Goal: Task Accomplishment & Management: Manage account settings

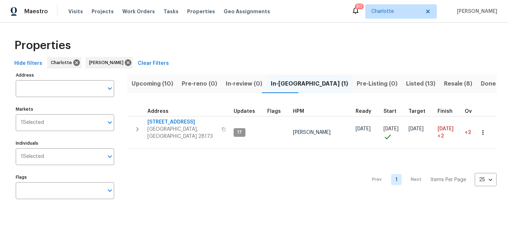
click at [139, 80] on span "Upcoming (10)" at bounding box center [152, 84] width 41 height 10
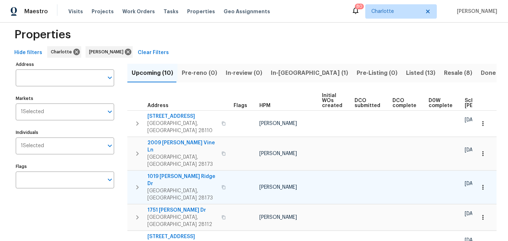
scroll to position [9, 0]
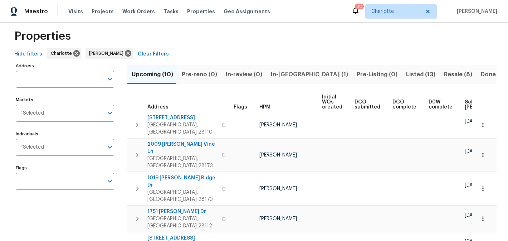
click at [277, 73] on span "In-reno (1)" at bounding box center [309, 74] width 77 height 10
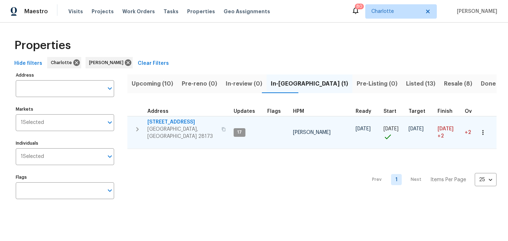
click at [176, 118] on td "2124 Majestic Poplar Dr Waxhaw, NC 28173" at bounding box center [178, 129] width 103 height 26
click at [174, 122] on span "2124 Majestic Poplar Dr" at bounding box center [182, 121] width 70 height 7
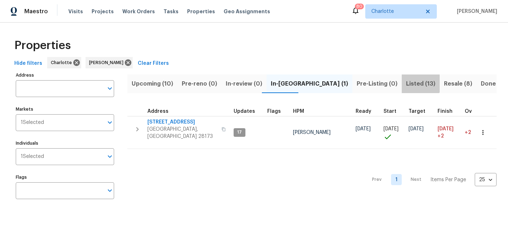
click at [406, 79] on span "Listed (13)" at bounding box center [420, 84] width 29 height 10
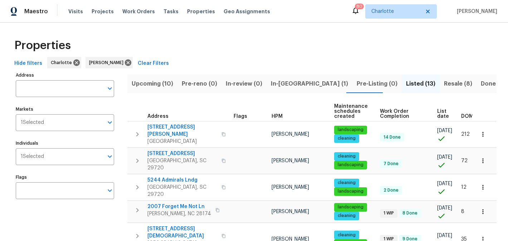
click at [444, 82] on span "Resale (8)" at bounding box center [458, 84] width 28 height 10
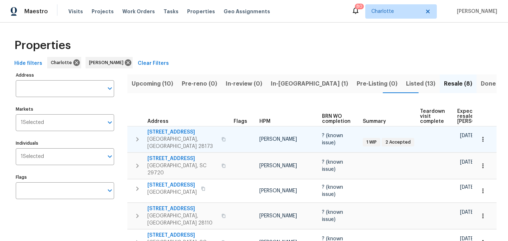
click at [167, 132] on span "8803 Sweetwater Pl" at bounding box center [182, 131] width 70 height 7
click at [166, 134] on span "8803 Sweetwater Pl" at bounding box center [182, 131] width 70 height 7
click at [485, 141] on button "button" at bounding box center [483, 139] width 16 height 16
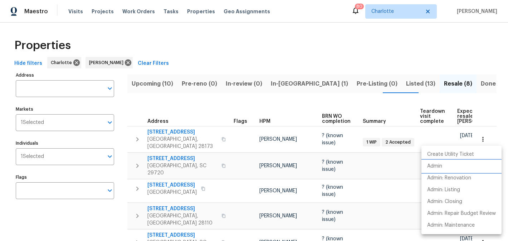
click at [446, 166] on li "Admin" at bounding box center [461, 166] width 80 height 12
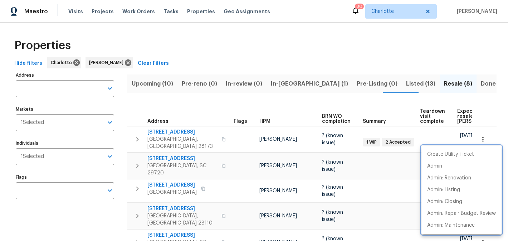
click at [226, 106] on div at bounding box center [254, 120] width 508 height 241
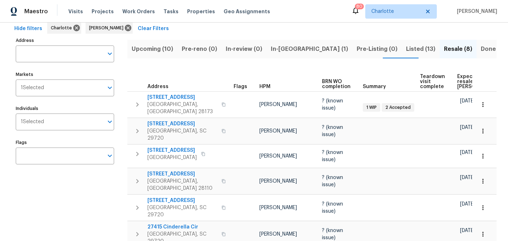
scroll to position [34, 0]
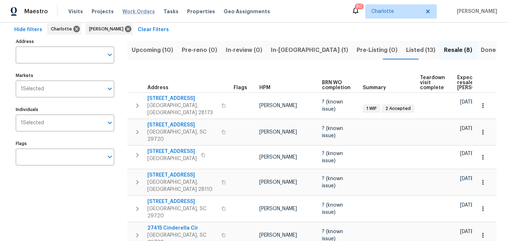
click at [130, 11] on span "Work Orders" at bounding box center [138, 11] width 33 height 7
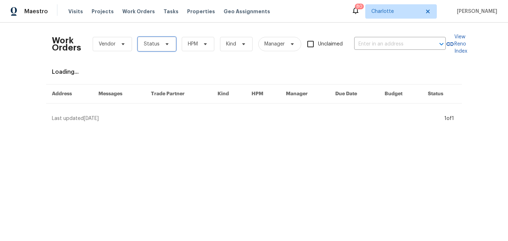
click at [166, 43] on icon at bounding box center [167, 44] width 3 height 2
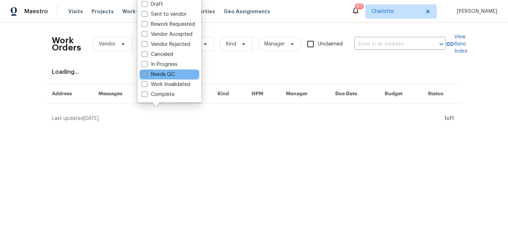
click at [163, 73] on label "Needs QC" at bounding box center [158, 74] width 33 height 7
click at [146, 73] on input "Needs QC" at bounding box center [144, 73] width 5 height 5
checkbox input "true"
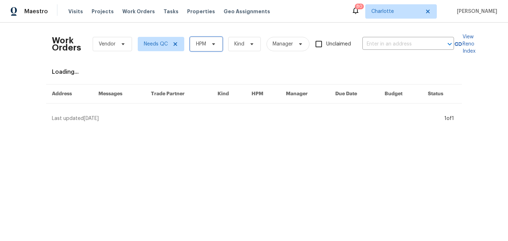
click at [217, 41] on span "HPM" at bounding box center [206, 44] width 33 height 14
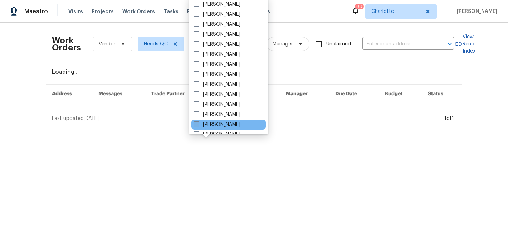
scroll to position [89, 0]
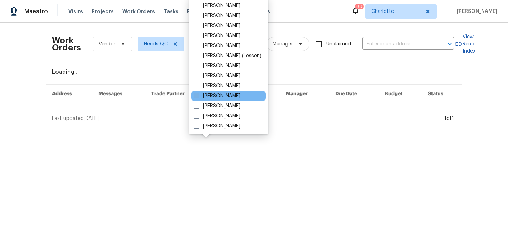
click at [218, 96] on label "[PERSON_NAME]" at bounding box center [216, 95] width 47 height 7
click at [198, 96] on input "[PERSON_NAME]" at bounding box center [195, 94] width 5 height 5
checkbox input "true"
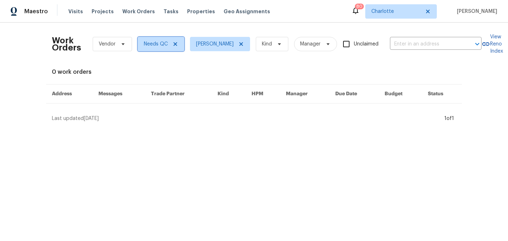
click at [175, 43] on icon at bounding box center [175, 44] width 4 height 4
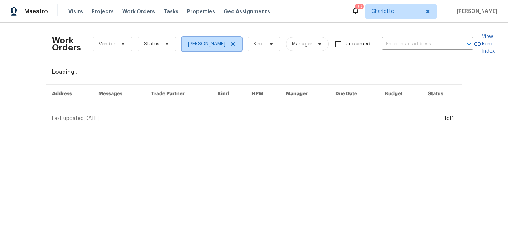
click at [236, 43] on icon at bounding box center [233, 44] width 6 height 6
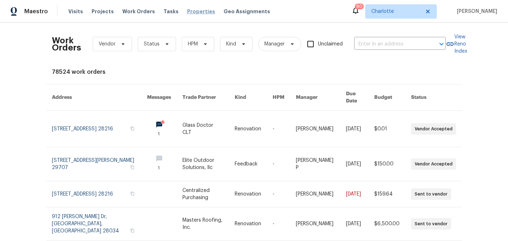
click at [188, 10] on span "Properties" at bounding box center [201, 11] width 28 height 7
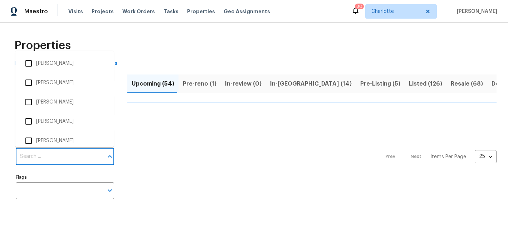
click at [74, 155] on input "Individuals" at bounding box center [60, 156] width 88 height 17
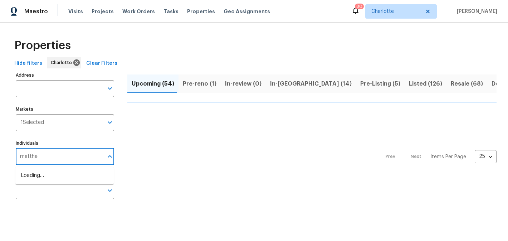
type input "matthew"
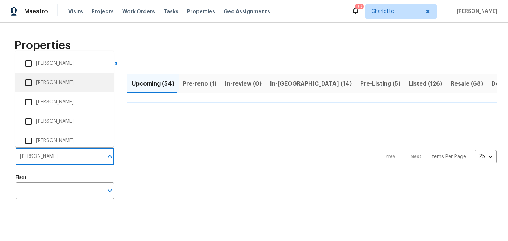
click at [70, 86] on li "[PERSON_NAME]" at bounding box center [64, 82] width 87 height 15
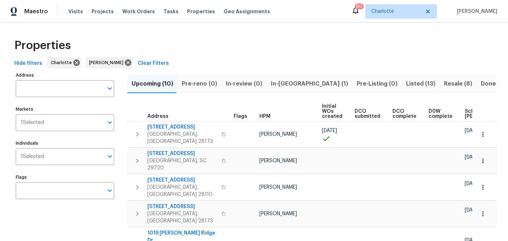
click at [276, 87] on span "In-reno (1)" at bounding box center [309, 84] width 77 height 10
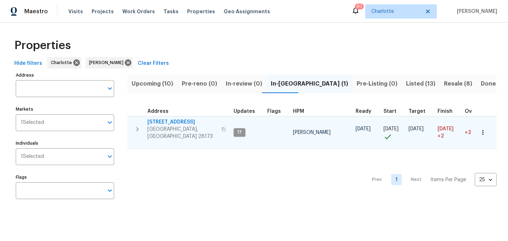
click at [182, 119] on span "2124 Majestic Poplar Dr" at bounding box center [182, 121] width 70 height 7
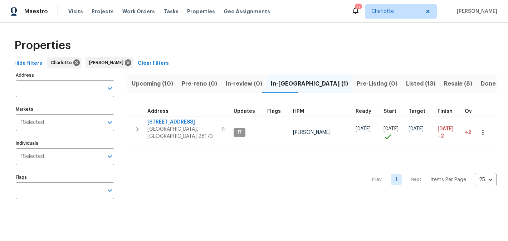
click at [141, 82] on span "Upcoming (10)" at bounding box center [152, 84] width 41 height 10
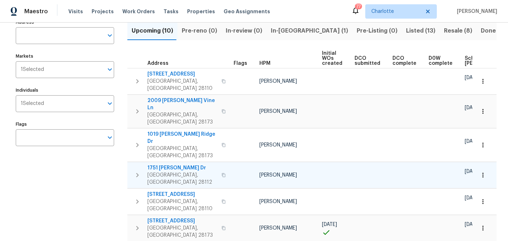
scroll to position [116, 0]
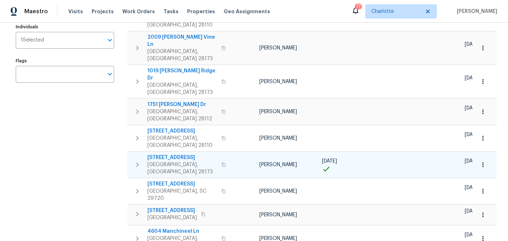
click at [167, 154] on span "2706 Gilead Ln" at bounding box center [182, 157] width 70 height 7
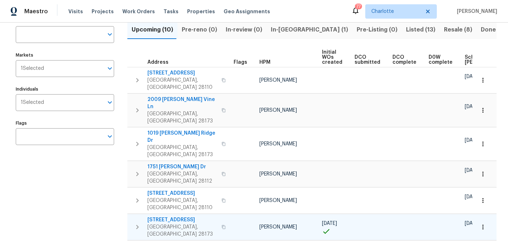
scroll to position [50, 0]
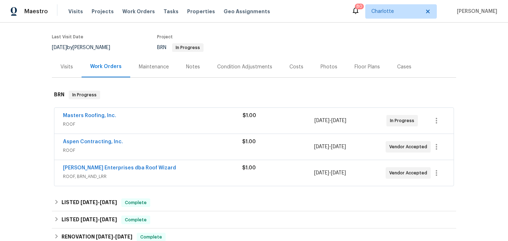
scroll to position [61, 0]
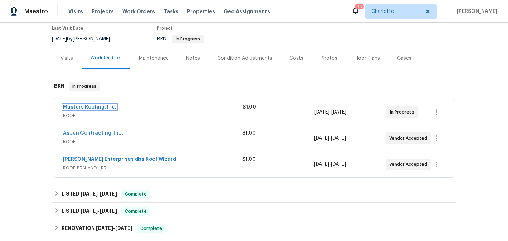
click at [92, 104] on link "Masters Roofing, Inc." at bounding box center [89, 106] width 53 height 5
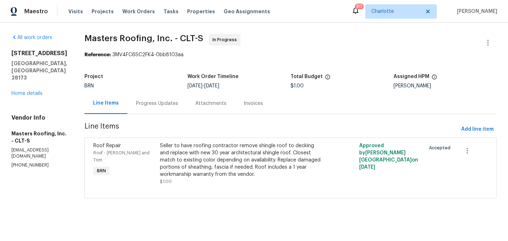
click at [163, 100] on div "Progress Updates" at bounding box center [157, 103] width 42 height 7
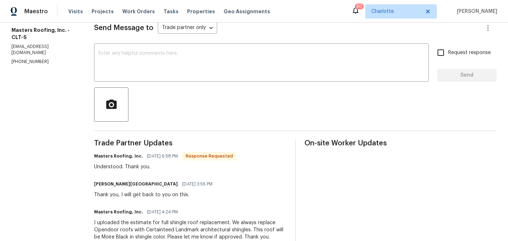
scroll to position [102, 0]
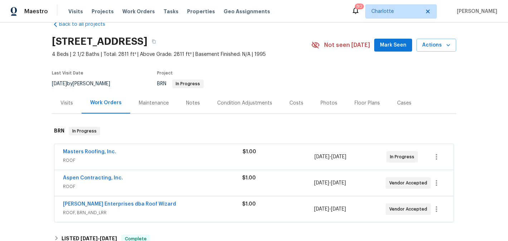
scroll to position [19, 0]
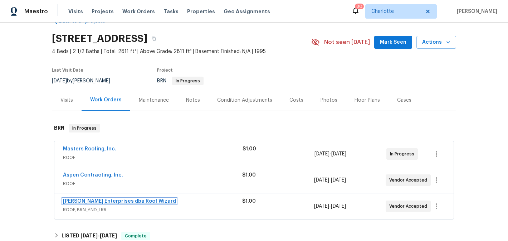
click at [93, 201] on link "[PERSON_NAME] Enterprises dba Roof Wizard" at bounding box center [119, 200] width 113 height 5
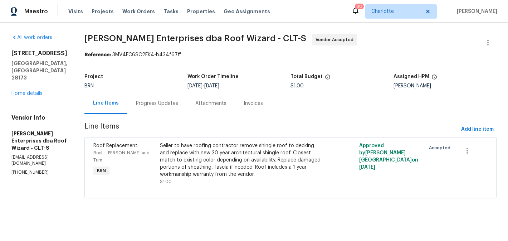
click at [162, 105] on div "Progress Updates" at bounding box center [157, 103] width 42 height 7
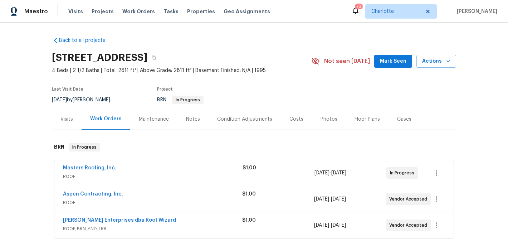
click at [289, 63] on div "[STREET_ADDRESS]" at bounding box center [181, 57] width 259 height 19
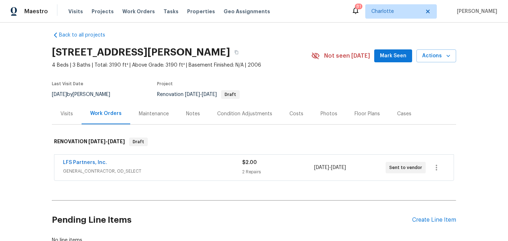
scroll to position [6, 0]
click at [254, 110] on div "Condition Adjustments" at bounding box center [244, 113] width 55 height 7
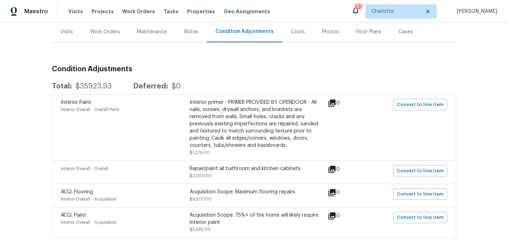
scroll to position [86, 0]
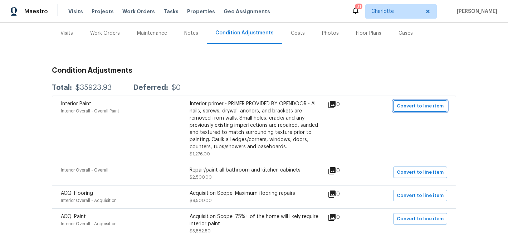
click at [431, 106] on span "Convert to line item" at bounding box center [420, 106] width 47 height 8
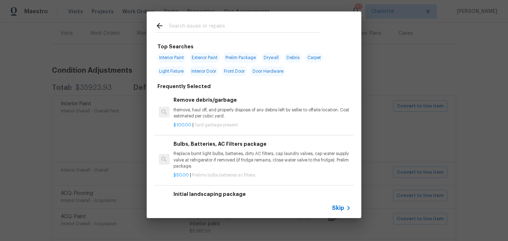
click at [181, 60] on span "Interior Paint" at bounding box center [171, 58] width 29 height 10
type input "Interior Paint"
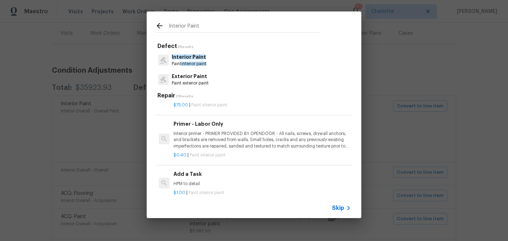
scroll to position [163, 0]
click at [274, 134] on p "Interior primer - PRIMER PROVIDED BY OPENDOOR - All nails, screws, drywall anch…" at bounding box center [261, 138] width 177 height 18
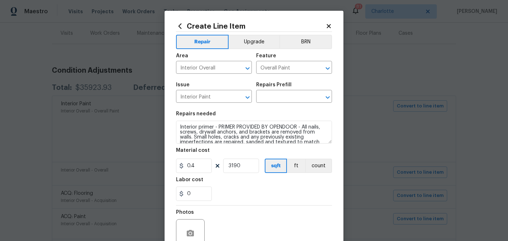
type input "Primer - Labor Only $0.40"
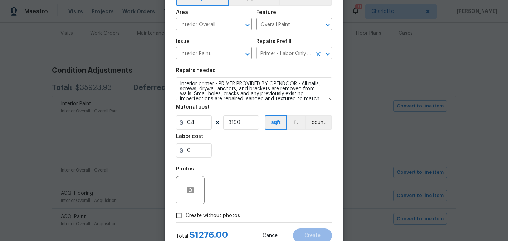
scroll to position [68, 0]
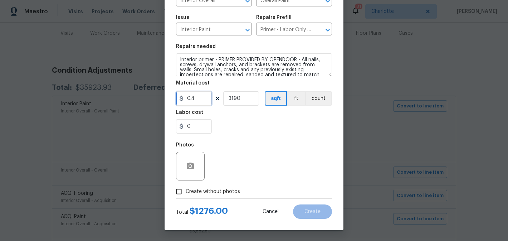
click at [203, 98] on input "0.4" at bounding box center [194, 98] width 36 height 14
click at [246, 100] on input "3190" at bounding box center [241, 98] width 36 height 14
click at [197, 99] on input "0.2" at bounding box center [194, 98] width 36 height 14
type input "0.3"
click at [250, 98] on input "3190" at bounding box center [241, 98] width 36 height 14
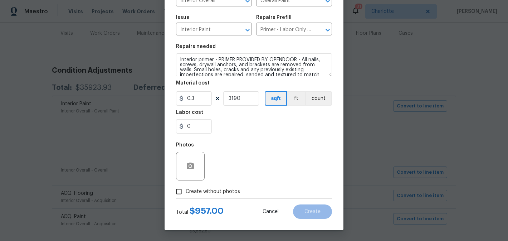
click at [212, 192] on span "Create without photos" at bounding box center [213, 192] width 54 height 8
click at [186, 192] on input "Create without photos" at bounding box center [179, 192] width 14 height 14
checkbox input "true"
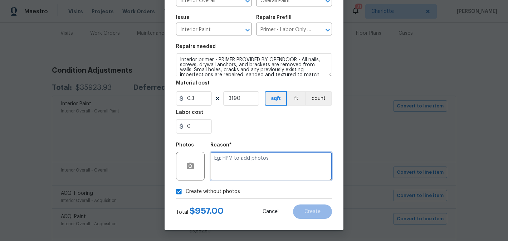
click at [247, 160] on textarea at bounding box center [271, 166] width 122 height 29
type textarea "edit"
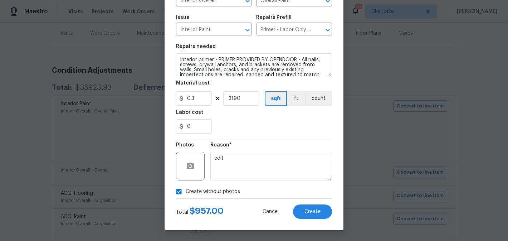
click at [310, 204] on div "Total $ 957.00 Cancel Create" at bounding box center [254, 208] width 156 height 20
click at [312, 210] on span "Create" at bounding box center [312, 211] width 16 height 5
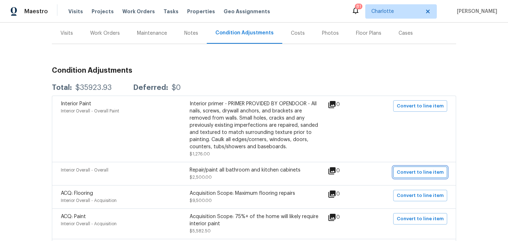
click at [439, 172] on span "Convert to line item" at bounding box center [420, 172] width 47 height 8
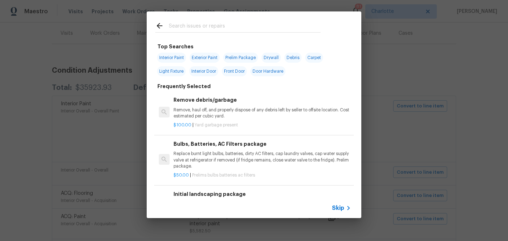
click at [210, 28] on input "text" at bounding box center [245, 26] width 152 height 11
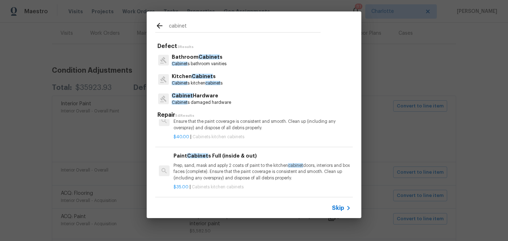
scroll to position [688, 0]
type input "cabinet"
click at [252, 169] on p "Prep, sand, mask and apply 2 coats of paint to the kitchen cabinet doors, inter…" at bounding box center [261, 171] width 177 height 18
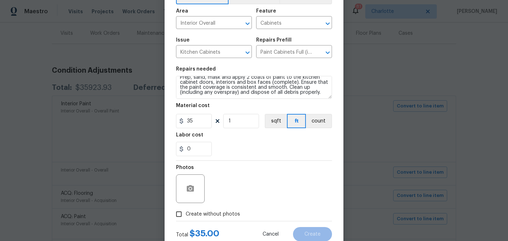
scroll to position [27, 0]
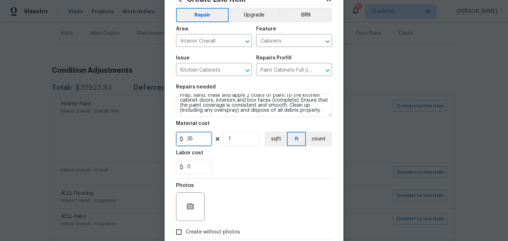
click at [197, 138] on input "35" at bounding box center [194, 139] width 36 height 14
type input "1700"
click at [250, 142] on input "1" at bounding box center [241, 139] width 36 height 14
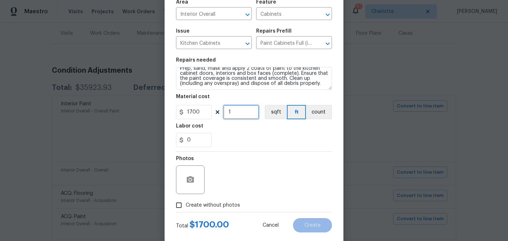
scroll to position [68, 0]
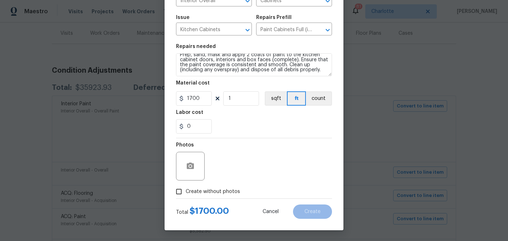
click at [201, 192] on span "Create without photos" at bounding box center [213, 192] width 54 height 8
click at [186, 192] on input "Create without photos" at bounding box center [179, 192] width 14 height 14
checkbox input "true"
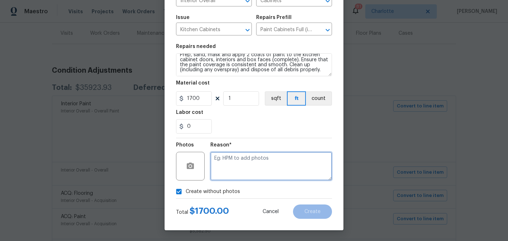
click at [222, 172] on textarea at bounding box center [271, 166] width 122 height 29
type textarea "edit"
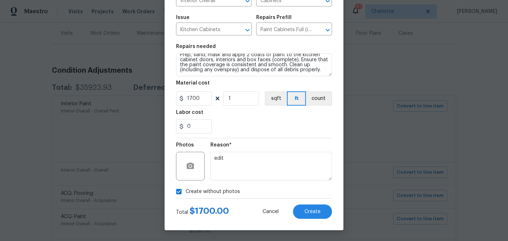
click at [311, 219] on div "Create Line Item Repair Upgrade BRN Area Interior Overall ​ Feature Cabinets ​ …" at bounding box center [253, 87] width 179 height 286
click at [314, 211] on span "Create" at bounding box center [312, 211] width 16 height 5
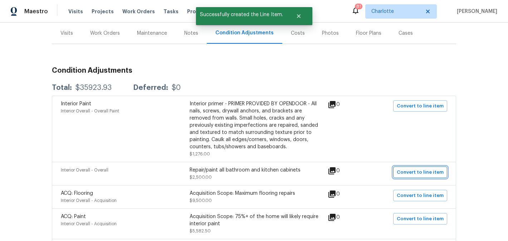
click at [424, 170] on span "Convert to line item" at bounding box center [420, 172] width 47 height 8
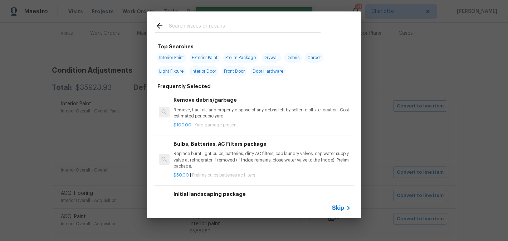
click at [242, 33] on div at bounding box center [237, 32] width 165 height 0
click at [232, 29] on input "text" at bounding box center [245, 26] width 152 height 11
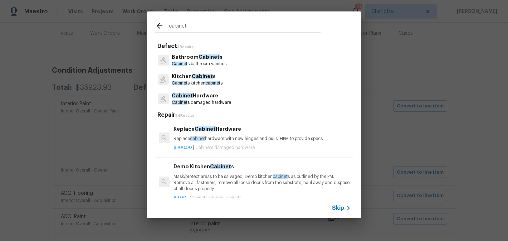
type input "cabinet"
click at [226, 63] on p "Cabinet s bathroom vanities" at bounding box center [199, 64] width 55 height 6
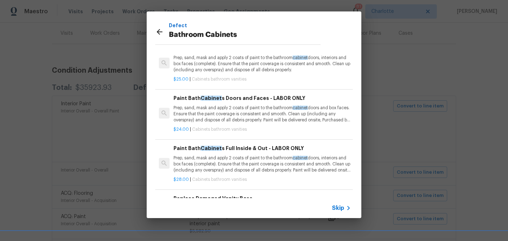
scroll to position [29, 0]
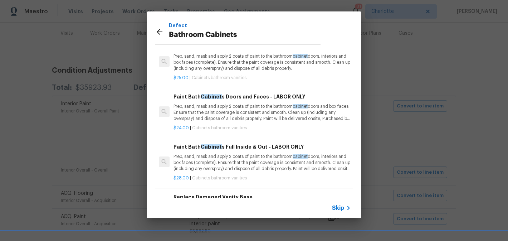
click at [254, 167] on p "Prep, sand, mask and apply 2 coats of paint to the bathroom cabinet doors, inte…" at bounding box center [261, 162] width 177 height 18
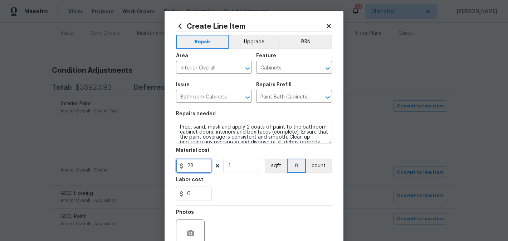
click at [205, 169] on input "28" at bounding box center [194, 165] width 36 height 14
type input "280"
click at [235, 168] on input "1" at bounding box center [241, 165] width 36 height 14
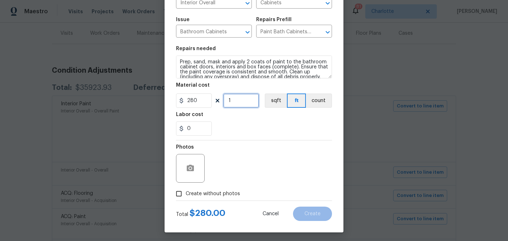
scroll to position [68, 0]
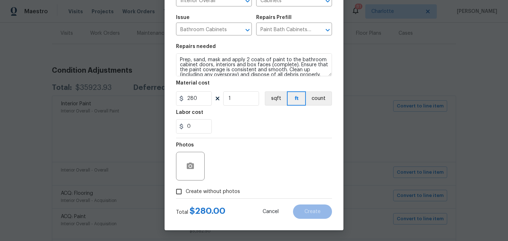
click at [189, 191] on span "Create without photos" at bounding box center [213, 192] width 54 height 8
click at [186, 191] on input "Create without photos" at bounding box center [179, 192] width 14 height 14
checkbox input "true"
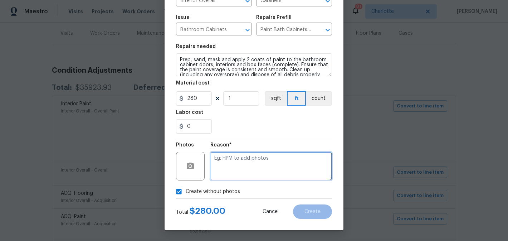
click at [241, 167] on textarea at bounding box center [271, 166] width 122 height 29
type textarea "edit"
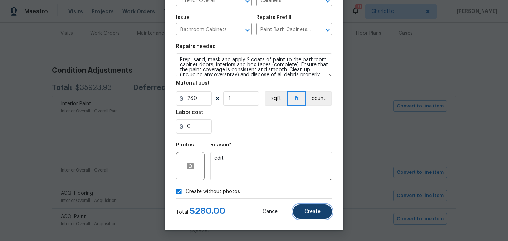
click at [316, 208] on button "Create" at bounding box center [312, 211] width 39 height 14
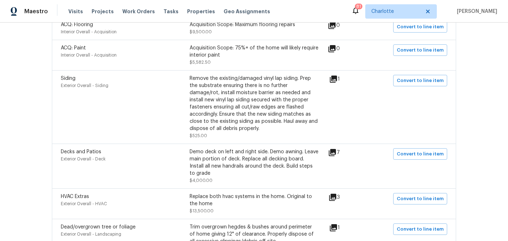
scroll to position [255, 0]
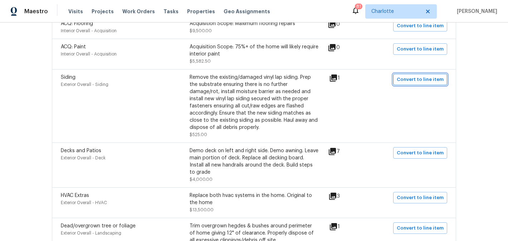
click at [429, 79] on span "Convert to line item" at bounding box center [420, 79] width 47 height 8
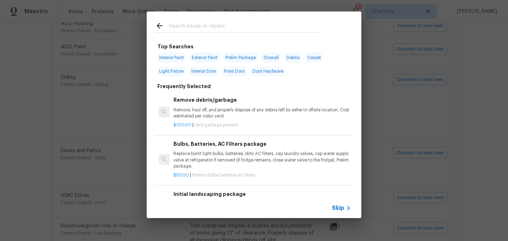
click at [223, 26] on input "text" at bounding box center [245, 26] width 152 height 11
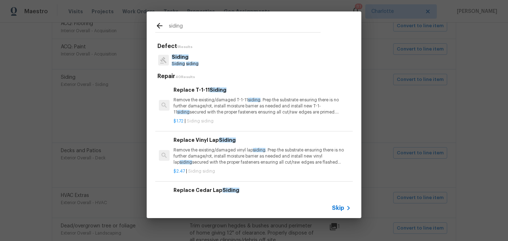
type input "siding"
click at [246, 150] on p "Remove the existing/damaged vinyl lap siding . Prep the substrate ensuring ther…" at bounding box center [261, 156] width 177 height 18
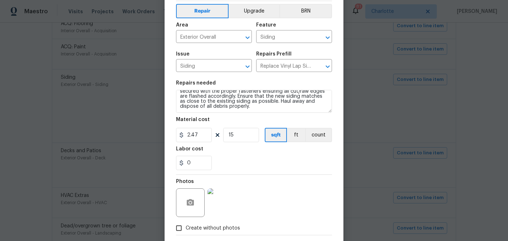
scroll to position [68, 0]
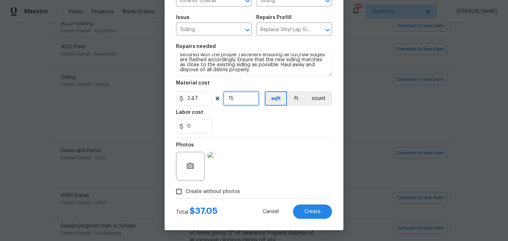
click at [243, 102] on input "15" at bounding box center [241, 98] width 36 height 14
click at [203, 100] on input "2.47" at bounding box center [194, 98] width 36 height 14
click at [249, 102] on input "15" at bounding box center [241, 98] width 36 height 14
click at [197, 100] on input "2.47" at bounding box center [194, 98] width 36 height 14
type input "2.47"
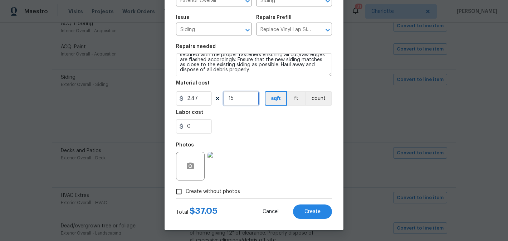
click at [252, 96] on input "15" at bounding box center [241, 98] width 36 height 14
type input "0"
click at [196, 100] on input "2.47" at bounding box center [194, 98] width 36 height 14
type input "525"
click at [241, 97] on input "0" at bounding box center [241, 98] width 36 height 14
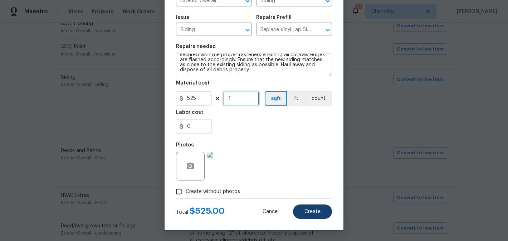
type input "1"
click at [303, 217] on button "Create" at bounding box center [312, 211] width 39 height 14
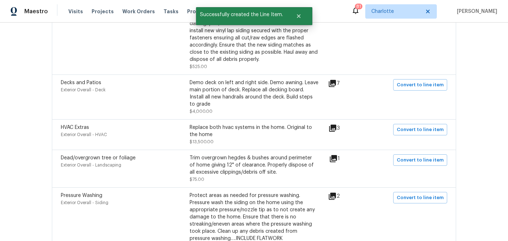
scroll to position [325, 0]
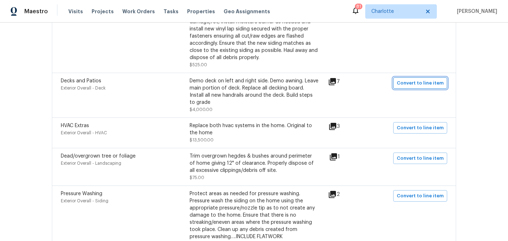
click at [416, 86] on span "Convert to line item" at bounding box center [420, 83] width 47 height 8
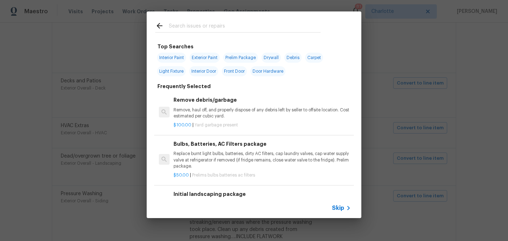
click at [240, 26] on input "text" at bounding box center [245, 26] width 152 height 11
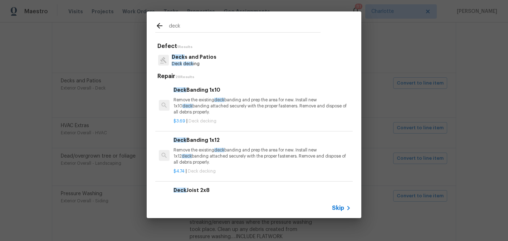
type input "deck"
click at [200, 59] on p "Deck s and Patios" at bounding box center [194, 57] width 45 height 8
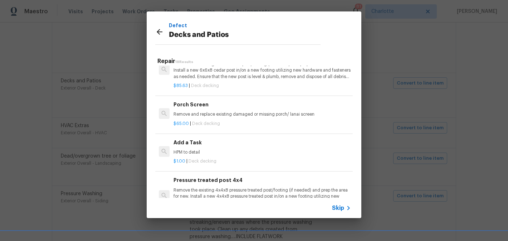
scroll to position [685, 0]
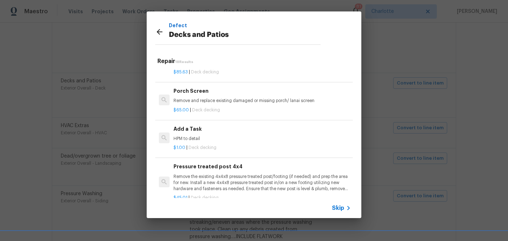
click at [244, 136] on p "HPM to detail" at bounding box center [261, 139] width 177 height 6
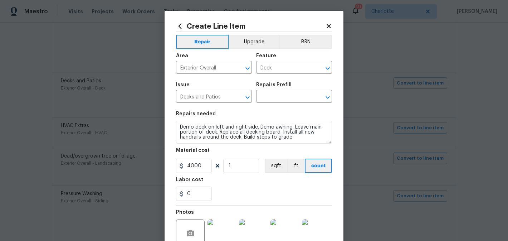
type input "Add a Task $1.00"
type textarea "HPM to detail"
type input "1"
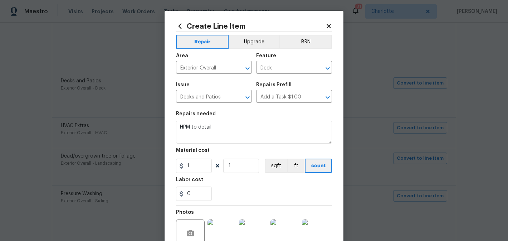
click at [328, 26] on icon at bounding box center [328, 26] width 4 height 4
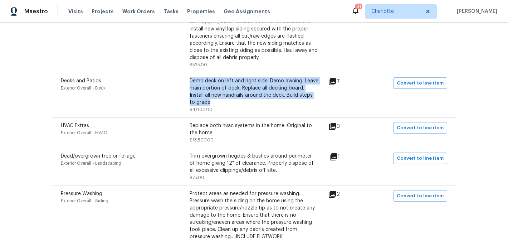
drag, startPoint x: 221, startPoint y: 103, endPoint x: 175, endPoint y: 85, distance: 49.6
click at [175, 85] on div "Decks and Patios Exterior Overall - Deck Demo deck on left and right side. Demo…" at bounding box center [189, 95] width 257 height 36
copy div "Demo deck on left and right side. Demo awning. Leave main portion of deck. Repl…"
click at [418, 83] on span "Convert to line item" at bounding box center [420, 83] width 47 height 8
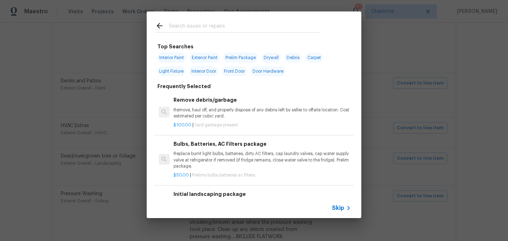
click at [262, 25] on input "text" at bounding box center [245, 26] width 152 height 11
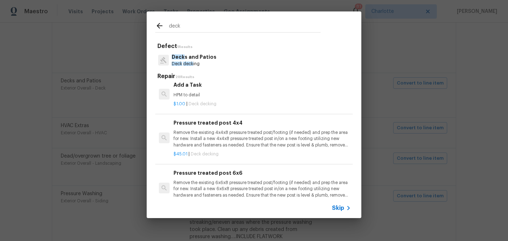
scroll to position [745, 0]
type input "deck"
click at [190, 94] on p "HPM to detail" at bounding box center [261, 94] width 177 height 6
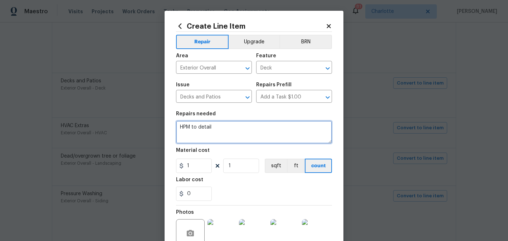
drag, startPoint x: 251, startPoint y: 129, endPoint x: 167, endPoint y: 128, distance: 84.4
click at [167, 128] on div "Create Line Item Repair Upgrade BRN Area Exterior Overall ​ Feature Deck ​ Issu…" at bounding box center [253, 158] width 179 height 294
paste textarea "Demo deck on left and right side. Demo awning. Leave main portion of deck. Repl…"
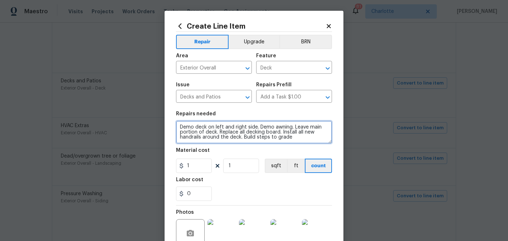
scroll to position [1, 0]
type textarea "Demo deck on left and right side. Demo awning. Leave main portion of deck. Repl…"
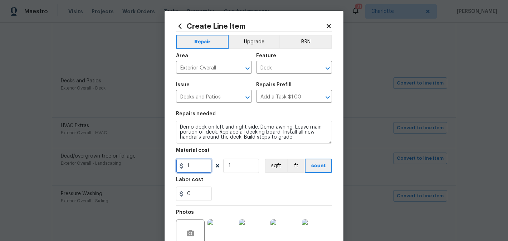
click at [200, 163] on input "1" at bounding box center [194, 165] width 36 height 14
type input "4000"
click at [242, 161] on input "1" at bounding box center [241, 165] width 36 height 14
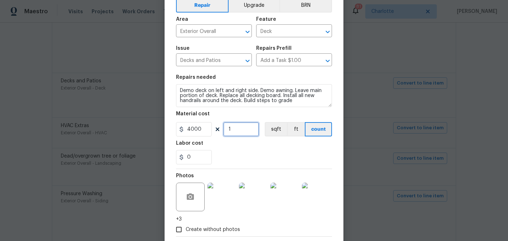
scroll to position [75, 0]
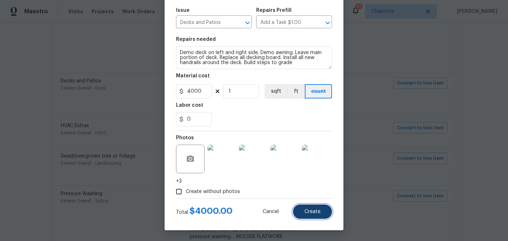
click at [314, 214] on button "Create" at bounding box center [312, 211] width 39 height 14
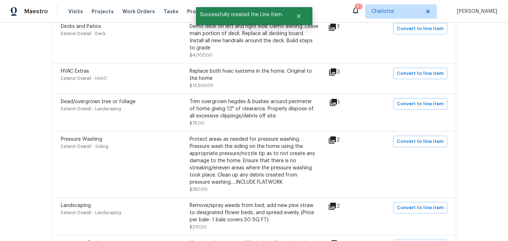
scroll to position [386, 0]
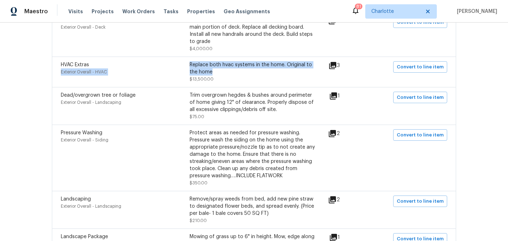
drag, startPoint x: 220, startPoint y: 75, endPoint x: 188, endPoint y: 68, distance: 32.5
click at [187, 68] on div "HVAC Extras Exterior Overall - HVAC Replace both hvac systems in the home. Orig…" at bounding box center [189, 71] width 257 height 21
click at [188, 68] on div "HVAC Extras" at bounding box center [125, 64] width 129 height 7
drag, startPoint x: 189, startPoint y: 64, endPoint x: 212, endPoint y: 73, distance: 24.7
click at [212, 73] on div "HVAC Extras Exterior Overall - HVAC Replace both hvac systems in the home. Orig…" at bounding box center [189, 71] width 257 height 21
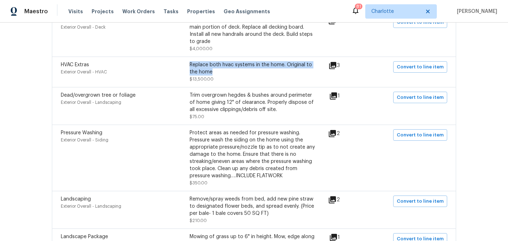
drag, startPoint x: 214, startPoint y: 73, endPoint x: 191, endPoint y: 67, distance: 23.7
click at [191, 67] on div "Replace both hvac systems in the home. Original to the home" at bounding box center [254, 68] width 129 height 14
copy div "Replace both hvac systems in the home. Original to the home"
click at [410, 68] on span "Convert to line item" at bounding box center [420, 67] width 47 height 8
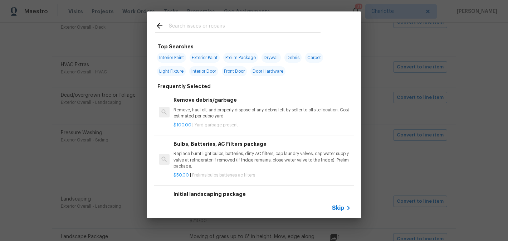
click at [227, 29] on input "text" at bounding box center [245, 26] width 152 height 11
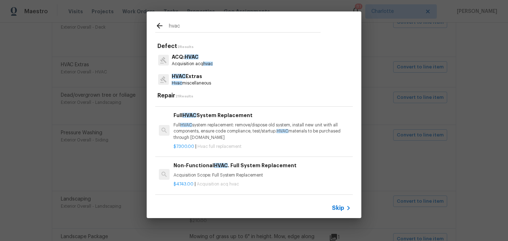
scroll to position [184, 0]
type input "hvac"
click at [252, 126] on p "Full HVAC system replacement: remove/dispose old system, install new unit with …" at bounding box center [261, 130] width 177 height 18
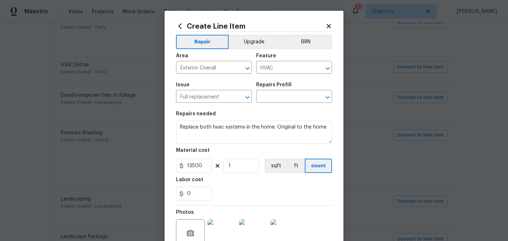
type input "Full HVAC System Replacement $7,300.00"
type textarea "Full HVAC system replacement: remove/dispose old system, install new unit with …"
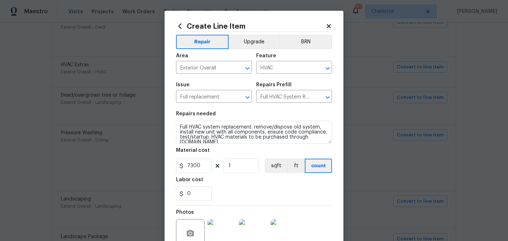
scroll to position [5, 0]
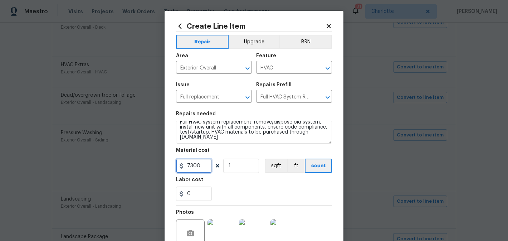
click at [205, 164] on input "7300" at bounding box center [194, 165] width 36 height 14
type input "10500"
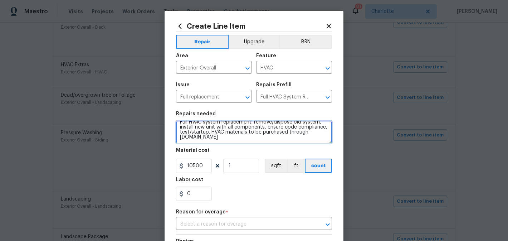
click at [219, 141] on textarea "Full HVAC system replacement: remove/dispose old system, install new unit with …" at bounding box center [254, 132] width 156 height 23
type textarea "Full HVAC system replacement: remove/dispose old system, install new unit with …"
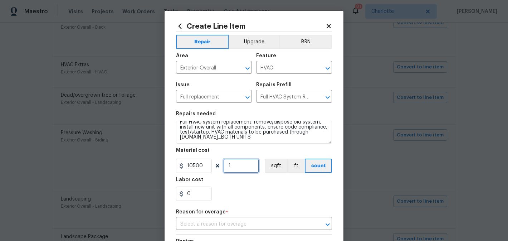
click at [244, 160] on input "1" at bounding box center [241, 165] width 36 height 14
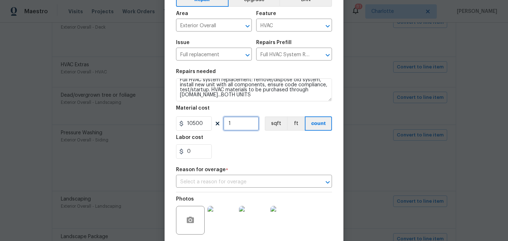
scroll to position [59, 0]
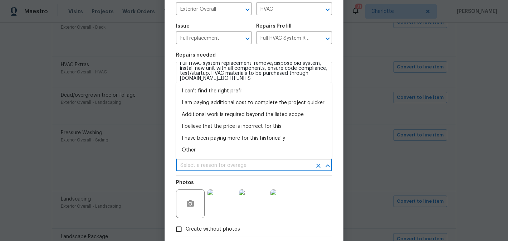
click at [235, 169] on input "text" at bounding box center [244, 165] width 136 height 11
click at [229, 92] on li "I can't find the right prefill" at bounding box center [254, 91] width 156 height 12
type input "I can't find the right prefill"
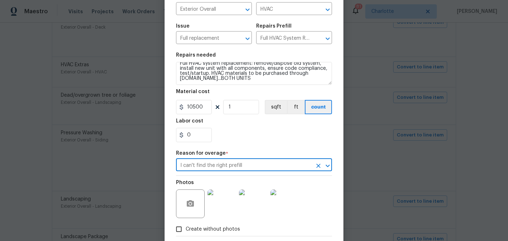
scroll to position [97, 0]
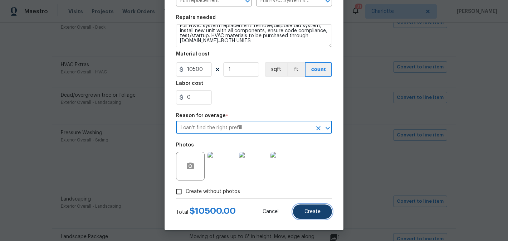
click at [318, 210] on span "Create" at bounding box center [312, 211] width 16 height 5
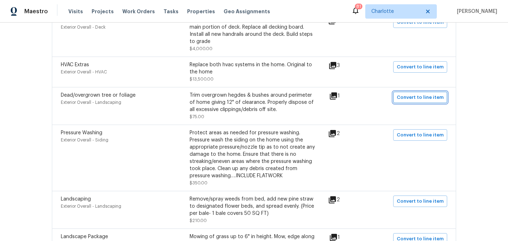
click at [419, 97] on span "Convert to line item" at bounding box center [420, 97] width 47 height 8
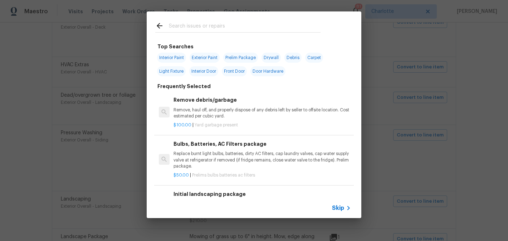
click at [207, 25] on input "text" at bounding box center [245, 26] width 152 height 11
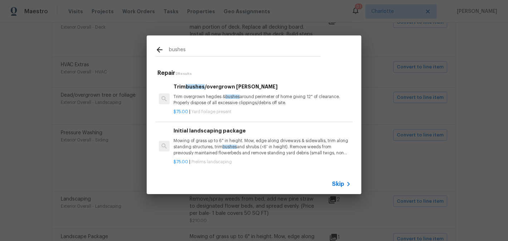
type input "bushes"
click at [268, 93] on div "Trim bushes /overgrown hedges Trim overgrown hegdes & bushes around perimeter o…" at bounding box center [261, 94] width 177 height 23
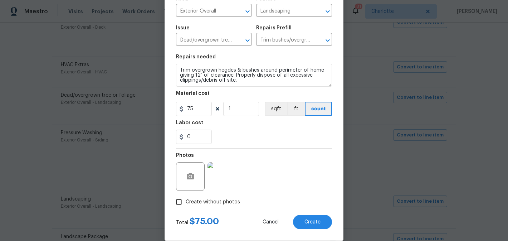
scroll to position [68, 0]
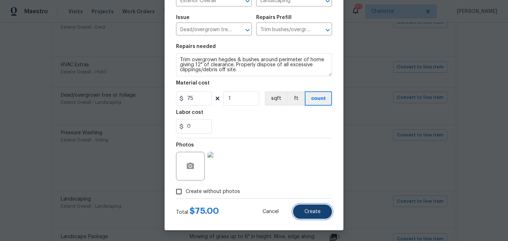
click at [315, 209] on span "Create" at bounding box center [312, 211] width 16 height 5
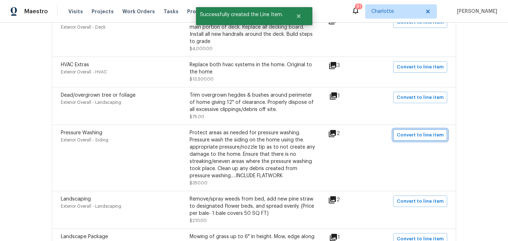
click at [420, 139] on span "Convert to line item" at bounding box center [420, 135] width 47 height 8
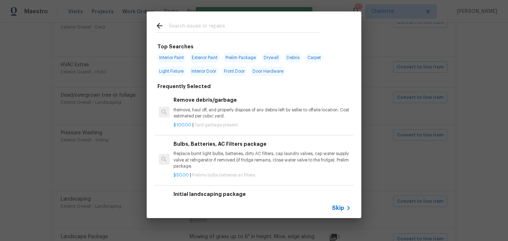
click at [192, 25] on input "text" at bounding box center [245, 26] width 152 height 11
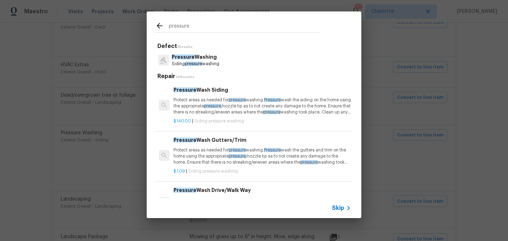
type input "pressure"
click at [211, 103] on p "Protect areas as needed for pressure washing. Pressure wash the siding on the h…" at bounding box center [261, 106] width 177 height 18
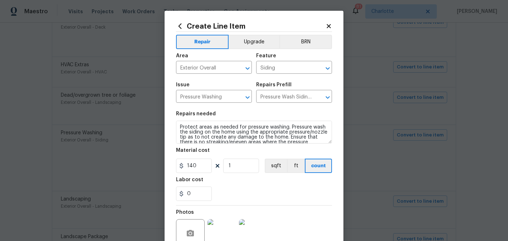
scroll to position [10, 0]
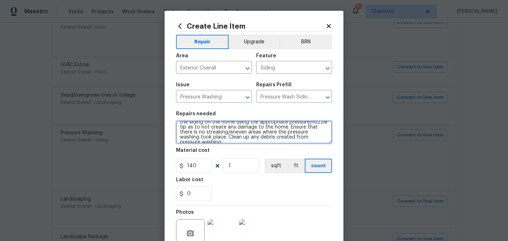
click at [320, 136] on textarea "Protect areas as needed for pressure washing. Pressure wash the siding on the h…" at bounding box center [254, 132] width 156 height 23
type textarea "Protect areas as needed for pressure washing. Pressure wash the siding on the h…"
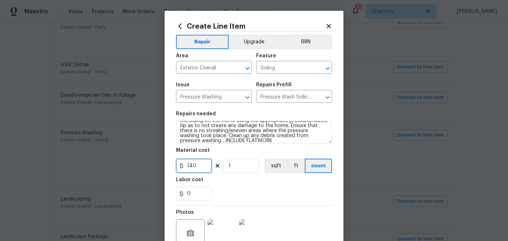
click at [207, 164] on input "140" at bounding box center [194, 165] width 36 height 14
type input "350"
click at [246, 161] on input "1" at bounding box center [241, 165] width 36 height 14
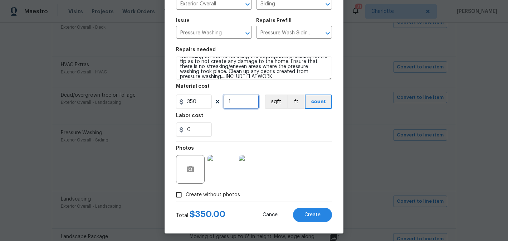
scroll to position [68, 0]
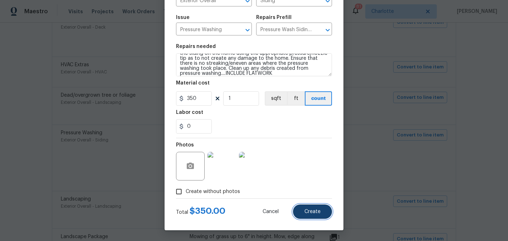
click at [313, 213] on span "Create" at bounding box center [312, 211] width 16 height 5
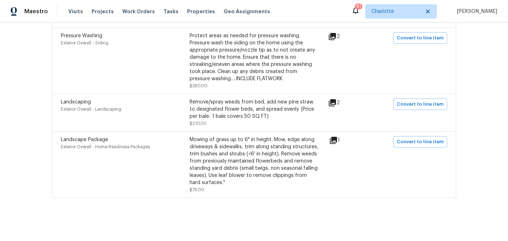
scroll to position [485, 0]
click at [419, 105] on span "Convert to line item" at bounding box center [420, 104] width 47 height 8
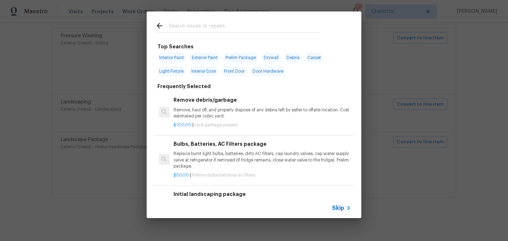
click at [196, 29] on input "text" at bounding box center [245, 26] width 152 height 11
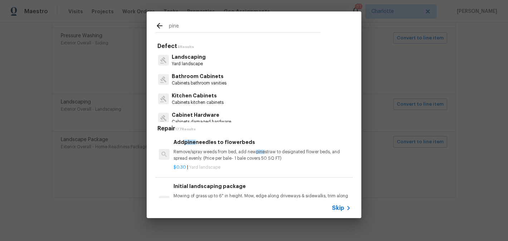
type input "pine"
click at [225, 148] on div "Add pine needles to flowerbeds Remove/spray weeds from bed, add new pine straw …" at bounding box center [261, 149] width 177 height 23
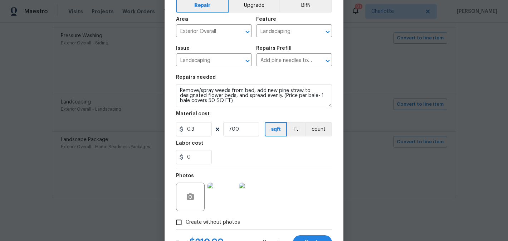
scroll to position [68, 0]
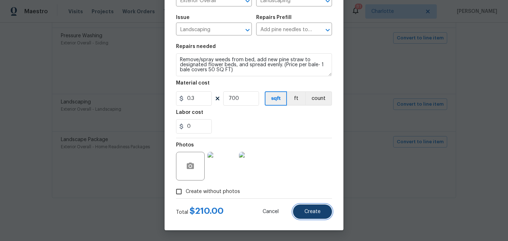
click at [321, 216] on button "Create" at bounding box center [312, 211] width 39 height 14
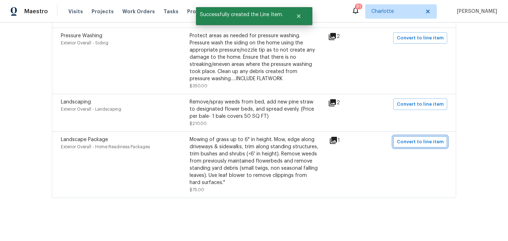
click at [420, 138] on span "Convert to line item" at bounding box center [420, 142] width 47 height 8
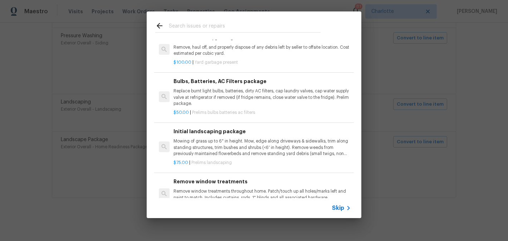
scroll to position [78, 0]
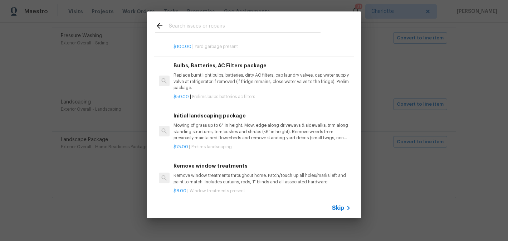
click at [256, 126] on p "Mowing of grass up to 6" in height. Mow, edge along driveways & sidewalks, trim…" at bounding box center [261, 131] width 177 height 18
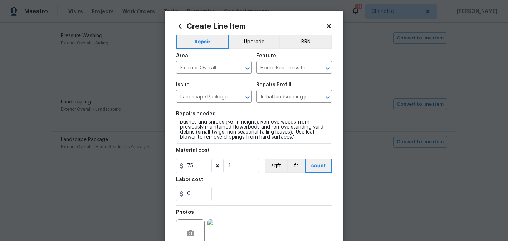
scroll to position [68, 0]
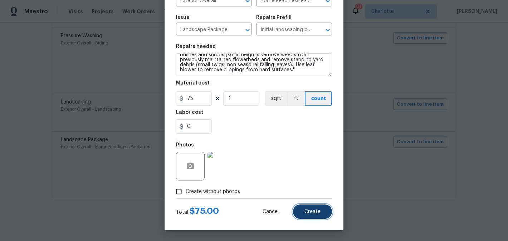
click at [302, 207] on button "Create" at bounding box center [312, 211] width 39 height 14
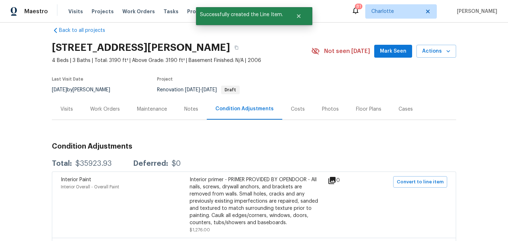
scroll to position [8, 0]
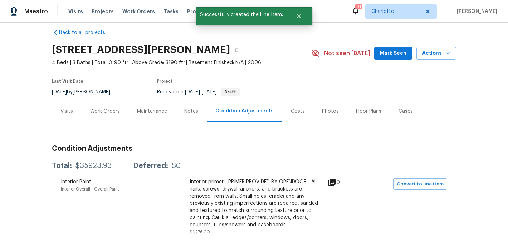
click at [105, 113] on div "Work Orders" at bounding box center [105, 111] width 30 height 7
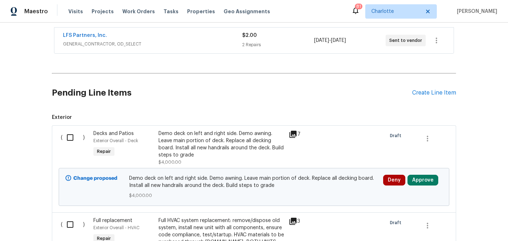
scroll to position [132, 0]
click at [439, 95] on div "Create Line Item" at bounding box center [434, 93] width 44 height 7
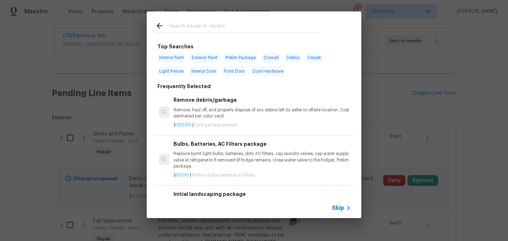
click at [210, 28] on input "text" at bounding box center [245, 26] width 152 height 11
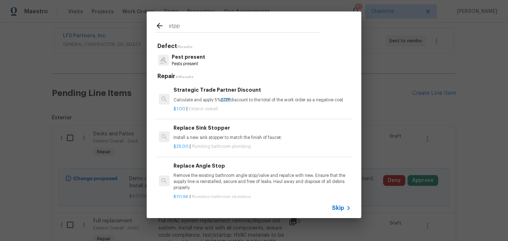
type input "stpp"
click at [212, 89] on h6 "Strategic Trade Partner Discount" at bounding box center [261, 90] width 177 height 8
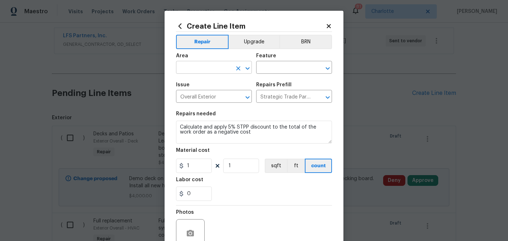
click at [234, 67] on button "Clear" at bounding box center [238, 68] width 10 height 10
click at [213, 67] on input "text" at bounding box center [204, 68] width 56 height 11
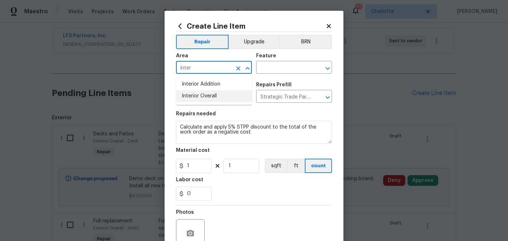
click at [210, 99] on li "Interior Overall" at bounding box center [214, 96] width 76 height 12
type input "Interior Overall"
click at [270, 75] on div "Area Interior Overall ​ Feature ​" at bounding box center [254, 63] width 156 height 29
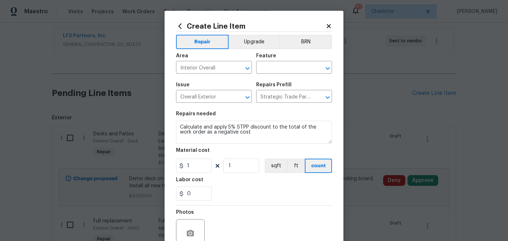
click at [271, 74] on div "Area Interior Overall ​ Feature ​" at bounding box center [254, 63] width 156 height 29
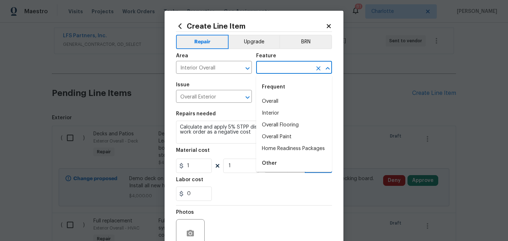
click at [272, 71] on input "text" at bounding box center [284, 68] width 56 height 11
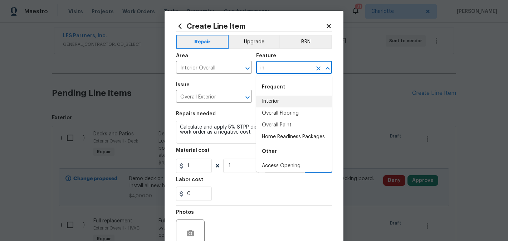
click at [277, 97] on li "Interior" at bounding box center [294, 101] width 76 height 12
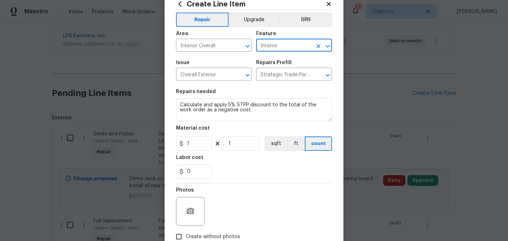
scroll to position [68, 0]
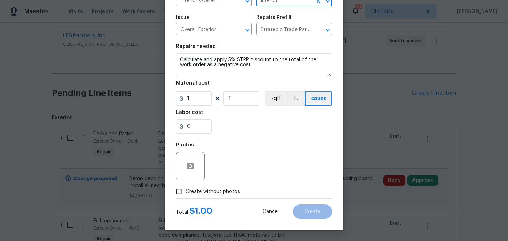
type input "Interior"
click at [198, 194] on span "Create without photos" at bounding box center [213, 192] width 54 height 8
click at [186, 194] on input "Create without photos" at bounding box center [179, 192] width 14 height 14
checkbox input "true"
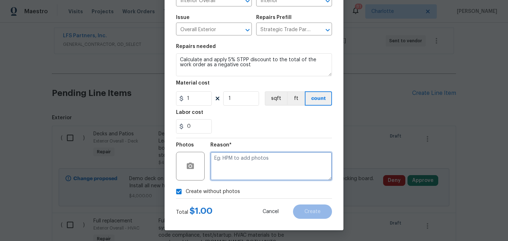
click at [247, 154] on textarea at bounding box center [271, 166] width 122 height 29
type textarea "edit"
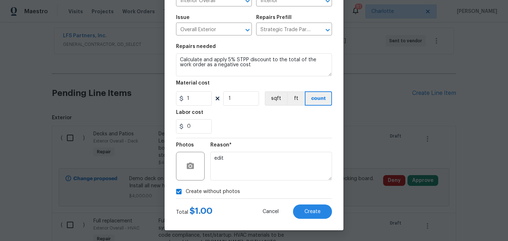
click at [269, 130] on div "0" at bounding box center [254, 126] width 156 height 14
click at [315, 210] on span "Create" at bounding box center [312, 211] width 16 height 5
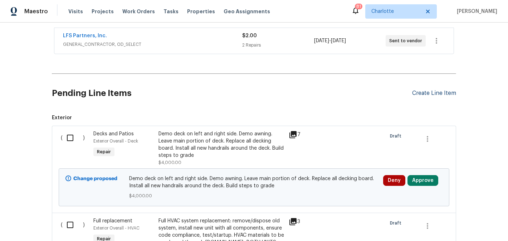
click at [436, 92] on div "Create Line Item" at bounding box center [434, 93] width 44 height 7
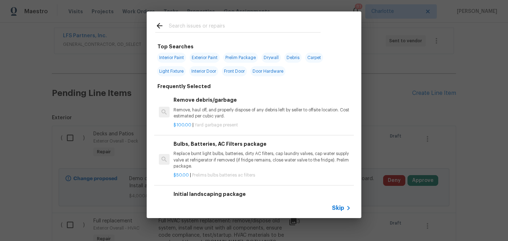
click at [252, 29] on input "text" at bounding box center [245, 26] width 152 height 11
click at [159, 23] on icon at bounding box center [159, 25] width 9 height 9
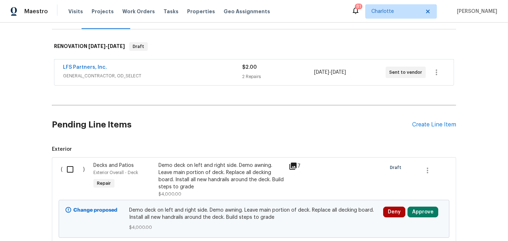
scroll to position [55, 0]
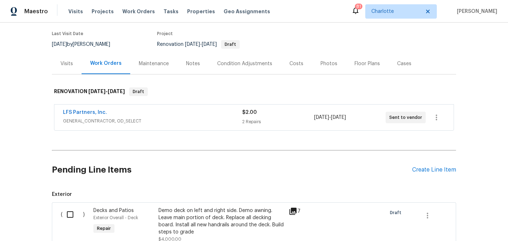
click at [69, 62] on div "Visits" at bounding box center [66, 63] width 13 height 7
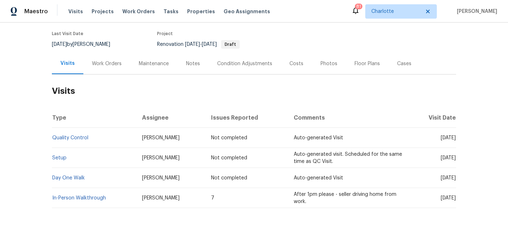
click at [98, 63] on div "Work Orders" at bounding box center [107, 63] width 30 height 7
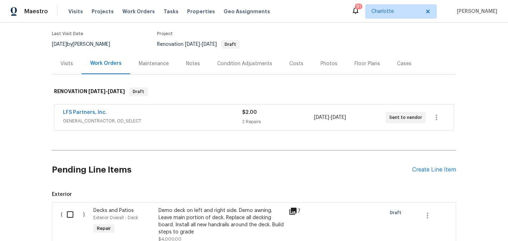
click at [162, 67] on div "Maintenance" at bounding box center [153, 63] width 47 height 21
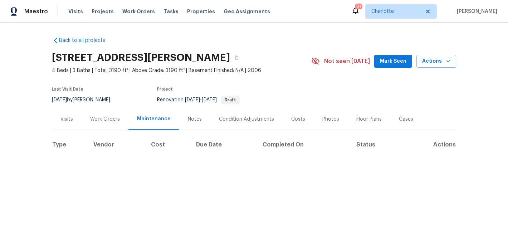
click at [115, 122] on div "Work Orders" at bounding box center [105, 118] width 30 height 7
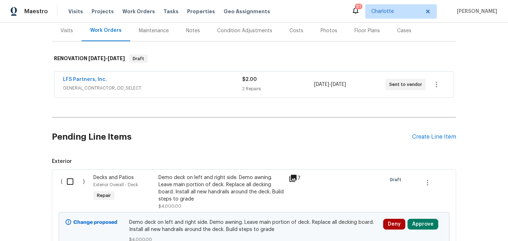
scroll to position [91, 0]
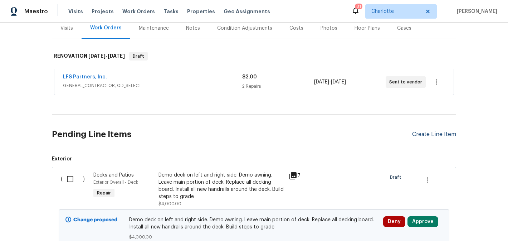
click at [427, 137] on div "Create Line Item" at bounding box center [434, 134] width 44 height 7
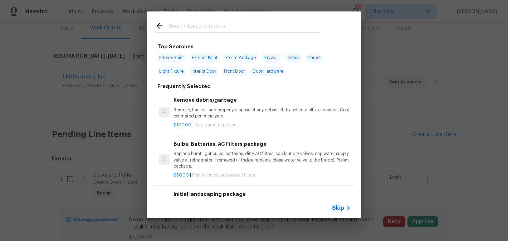
click at [213, 29] on input "text" at bounding box center [245, 26] width 152 height 11
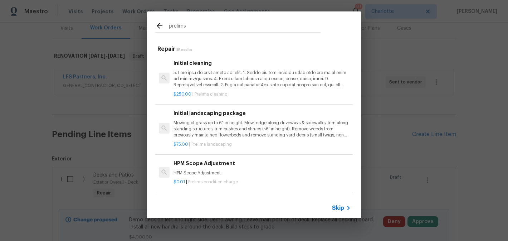
type input "prelims"
click at [250, 86] on p at bounding box center [261, 79] width 177 height 18
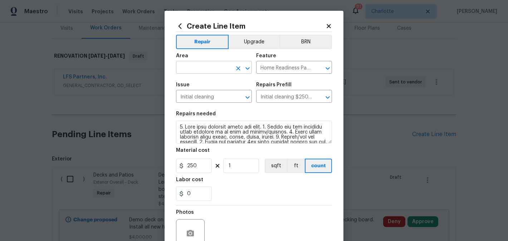
click at [207, 67] on input "text" at bounding box center [204, 68] width 56 height 11
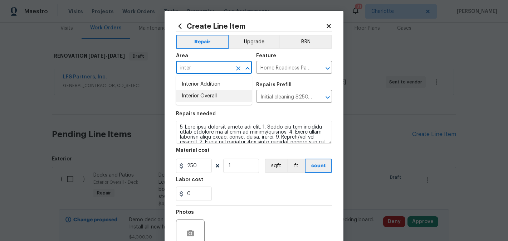
click at [223, 96] on li "Interior Overall" at bounding box center [214, 96] width 76 height 12
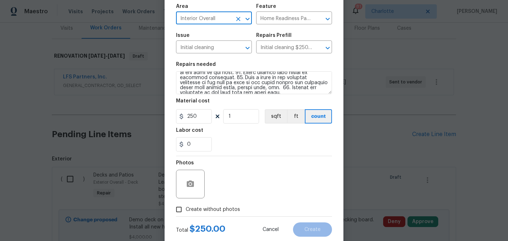
scroll to position [68, 0]
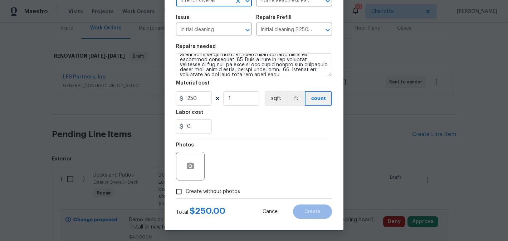
type input "Interior Overall"
click at [206, 190] on span "Create without photos" at bounding box center [213, 192] width 54 height 8
click at [186, 190] on input "Create without photos" at bounding box center [179, 192] width 14 height 14
checkbox input "true"
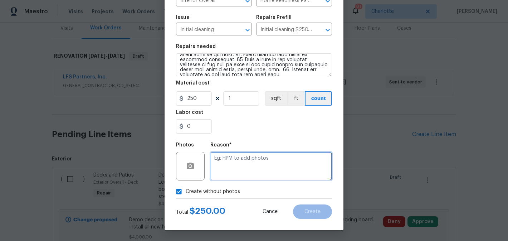
click at [242, 172] on textarea at bounding box center [271, 166] width 122 height 29
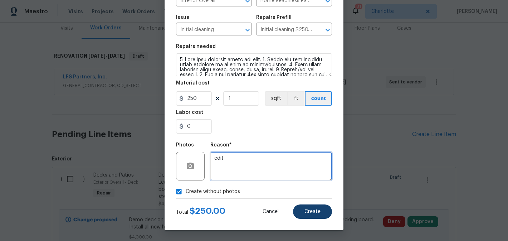
type textarea "edit"
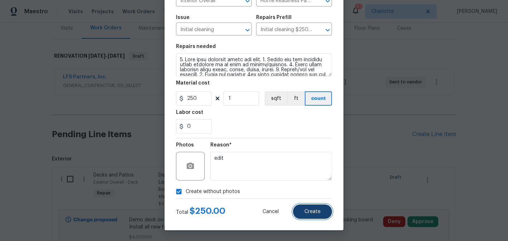
click at [309, 205] on button "Create" at bounding box center [312, 211] width 39 height 14
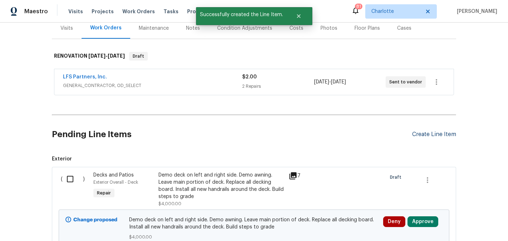
click at [424, 134] on div "Create Line Item" at bounding box center [434, 134] width 44 height 7
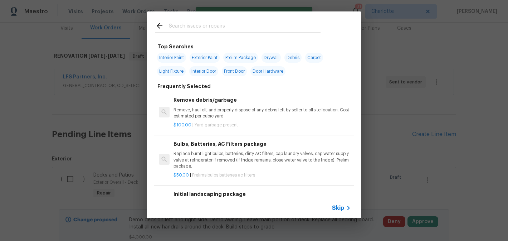
click at [212, 30] on input "text" at bounding box center [245, 26] width 152 height 11
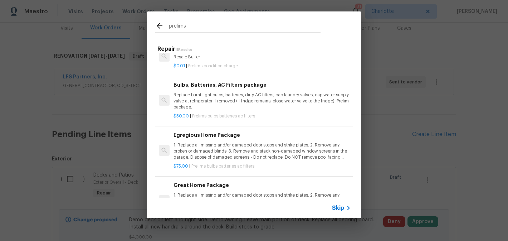
scroll to position [154, 0]
type input "prelims"
click at [248, 146] on p "1. Replace all missing and/or damaged door stops and strike plates. 2. Remove a…" at bounding box center [261, 150] width 177 height 18
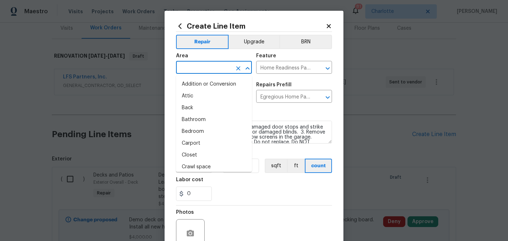
click at [210, 68] on input "text" at bounding box center [204, 68] width 56 height 11
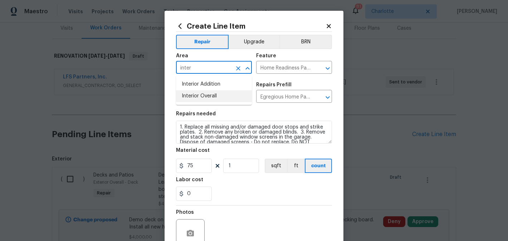
click at [215, 100] on li "Interior Overall" at bounding box center [214, 96] width 76 height 12
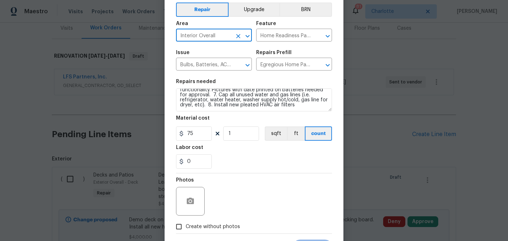
scroll to position [68, 0]
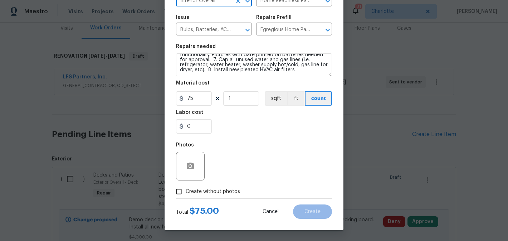
type input "Interior Overall"
click at [213, 194] on span "Create without photos" at bounding box center [213, 192] width 54 height 8
click at [186, 194] on input "Create without photos" at bounding box center [179, 192] width 14 height 14
checkbox input "true"
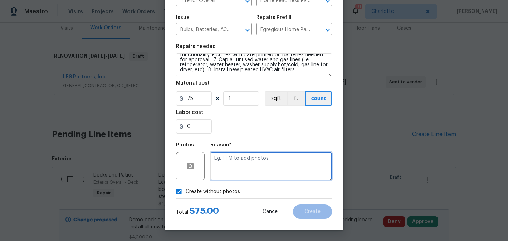
click at [262, 154] on textarea at bounding box center [271, 166] width 122 height 29
type textarea "edit"
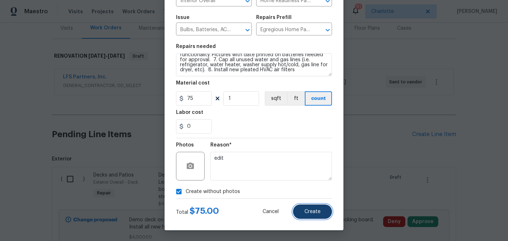
click at [321, 210] on button "Create" at bounding box center [312, 211] width 39 height 14
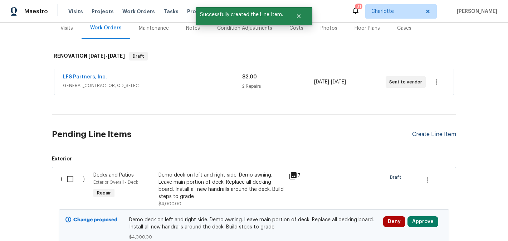
click at [429, 132] on div "Create Line Item" at bounding box center [434, 134] width 44 height 7
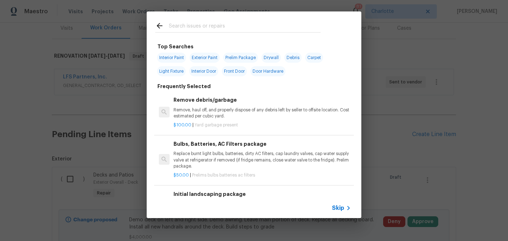
click at [168, 60] on span "Interior Paint" at bounding box center [171, 58] width 29 height 10
type input "Interior Paint"
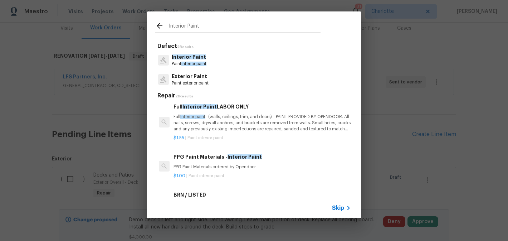
scroll to position [51, 0]
click at [259, 114] on div "Full Interior Paint LABOR ONLY Full Interior paint - (walls, ceilings, trim, an…" at bounding box center [261, 118] width 177 height 29
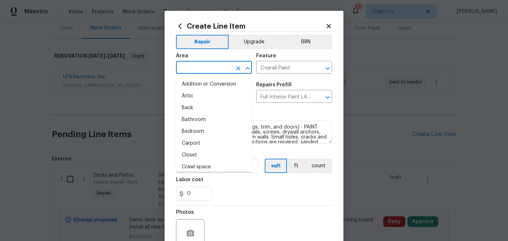
click at [209, 68] on input "text" at bounding box center [204, 68] width 56 height 11
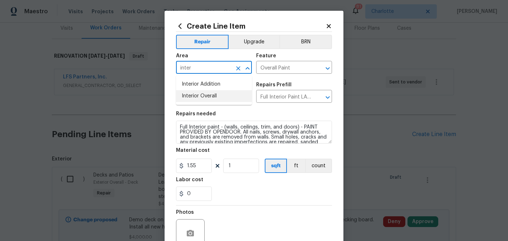
click at [217, 99] on li "Interior Overall" at bounding box center [214, 96] width 76 height 12
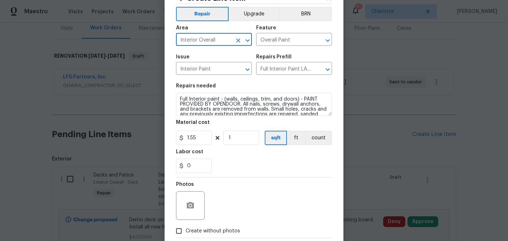
type input "Interior Overall"
click at [240, 136] on input "1" at bounding box center [241, 138] width 36 height 14
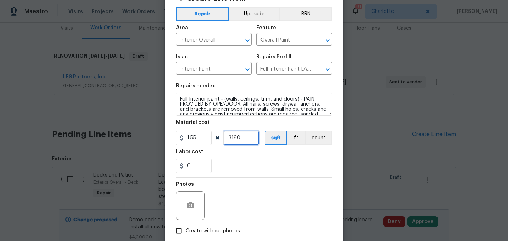
type input "3190"
click at [264, 152] on div "Labor cost" at bounding box center [254, 153] width 156 height 9
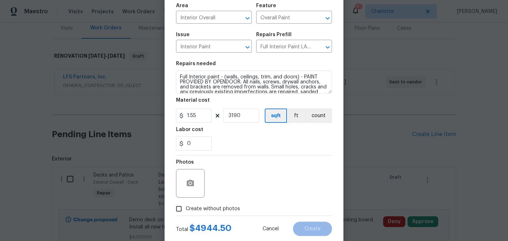
scroll to position [68, 0]
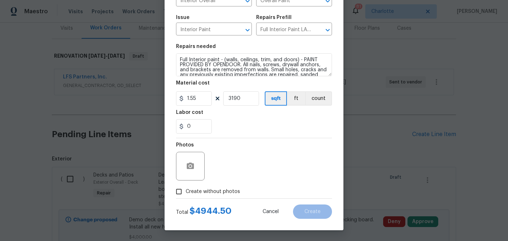
click at [183, 192] on input "Create without photos" at bounding box center [179, 192] width 14 height 14
checkbox input "true"
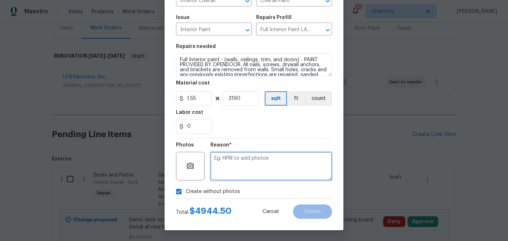
click at [254, 170] on textarea at bounding box center [271, 166] width 122 height 29
type textarea "edit"
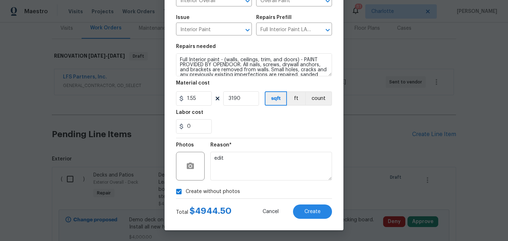
click at [282, 130] on div "0" at bounding box center [254, 126] width 156 height 14
click at [316, 217] on button "Create" at bounding box center [312, 211] width 39 height 14
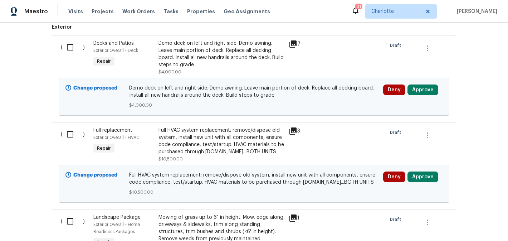
scroll to position [235, 0]
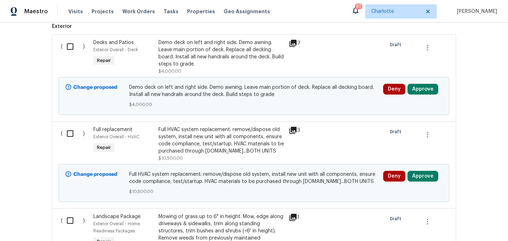
scroll to position [225, 0]
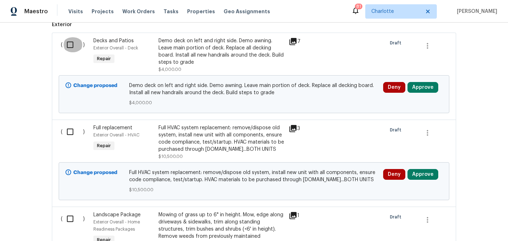
click at [70, 43] on input "checkbox" at bounding box center [73, 44] width 20 height 15
checkbox input "true"
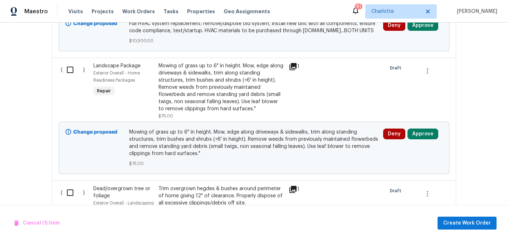
scroll to position [367, 0]
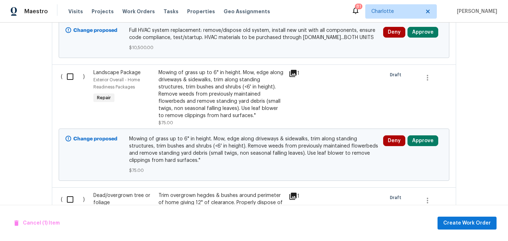
click at [66, 70] on input "checkbox" at bounding box center [73, 76] width 20 height 15
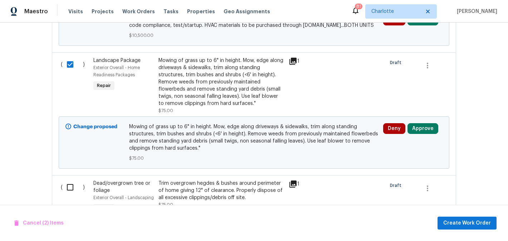
scroll to position [384, 0]
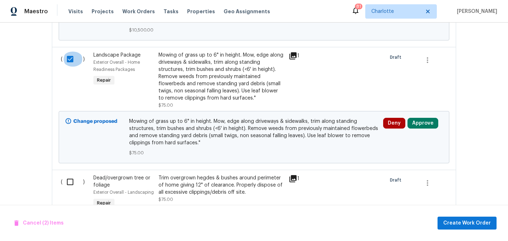
click at [64, 56] on input "checkbox" at bounding box center [73, 58] width 20 height 15
checkbox input "false"
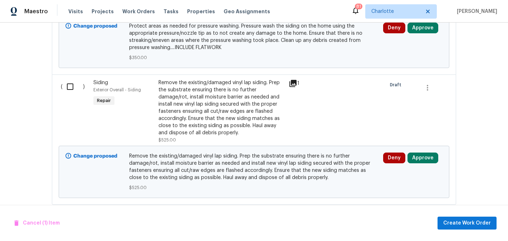
scroll to position [769, 0]
click at [72, 88] on input "checkbox" at bounding box center [73, 86] width 20 height 15
checkbox input "true"
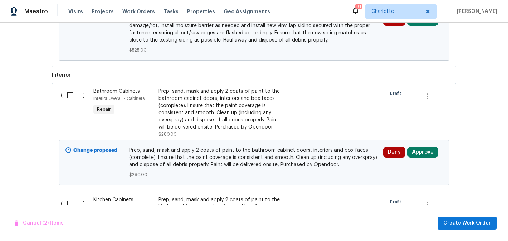
scroll to position [906, 0]
click at [70, 96] on input "checkbox" at bounding box center [73, 94] width 20 height 15
checkbox input "true"
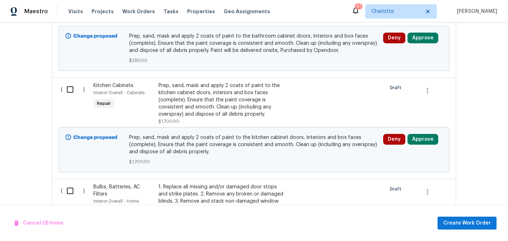
click at [70, 96] on input "checkbox" at bounding box center [73, 89] width 20 height 15
checkbox input "true"
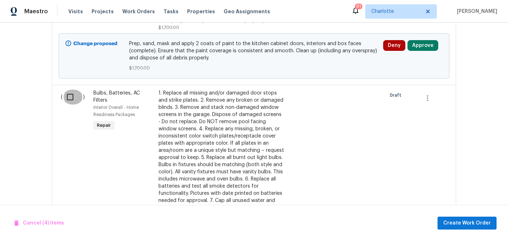
click at [70, 96] on input "checkbox" at bounding box center [73, 96] width 20 height 15
checkbox input "true"
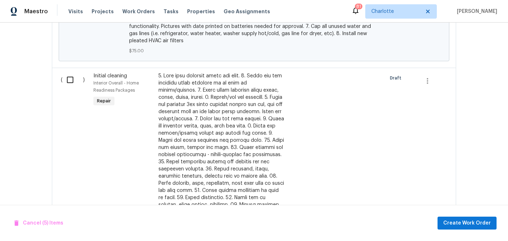
scroll to position [1386, 0]
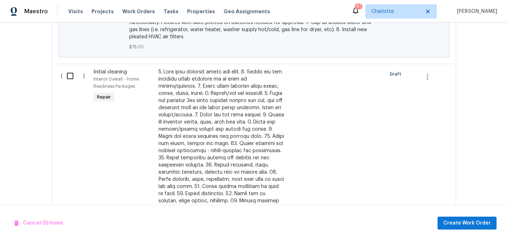
click at [70, 96] on div "( )" at bounding box center [75, 168] width 33 height 205
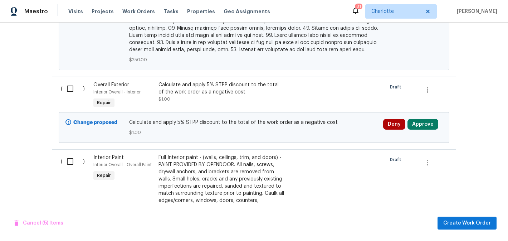
scroll to position [1711, 0]
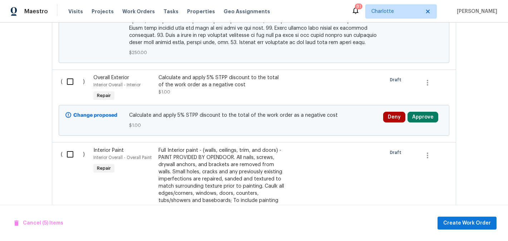
click at [70, 77] on input "checkbox" at bounding box center [73, 81] width 20 height 15
checkbox input "true"
click at [70, 147] on input "checkbox" at bounding box center [73, 154] width 20 height 15
checkbox input "true"
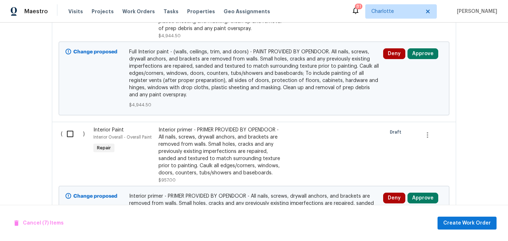
scroll to position [1966, 0]
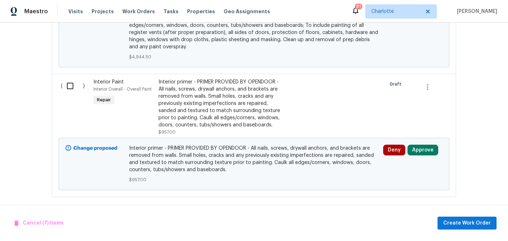
click at [75, 83] on input "checkbox" at bounding box center [73, 85] width 20 height 15
checkbox input "true"
click at [450, 219] on span "Create Work Order" at bounding box center [467, 222] width 48 height 9
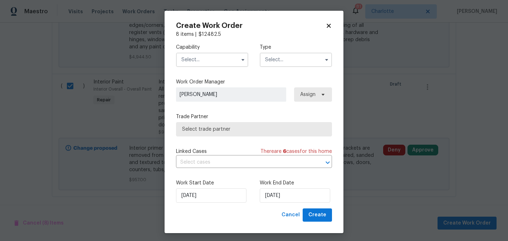
click at [208, 60] on input "text" at bounding box center [212, 60] width 72 height 14
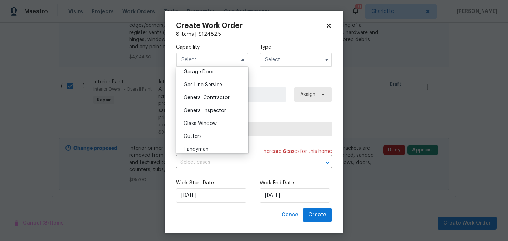
scroll to position [320, 0]
click at [221, 98] on span "General Contractor" at bounding box center [206, 96] width 46 height 5
type input "General Contractor"
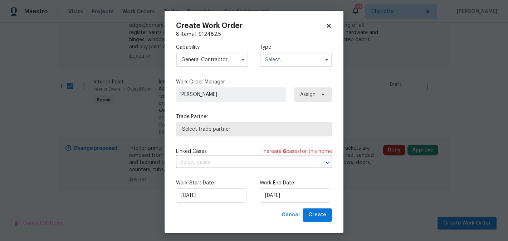
click at [272, 57] on input "text" at bounding box center [296, 60] width 72 height 14
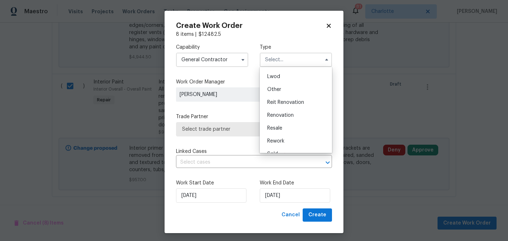
scroll to position [78, 0]
click at [291, 111] on span "Renovation" at bounding box center [280, 112] width 26 height 5
type input "Renovation"
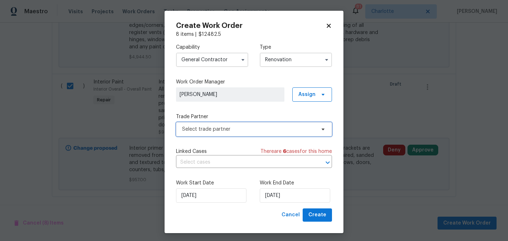
click at [264, 133] on span "Select trade partner" at bounding box center [254, 129] width 156 height 14
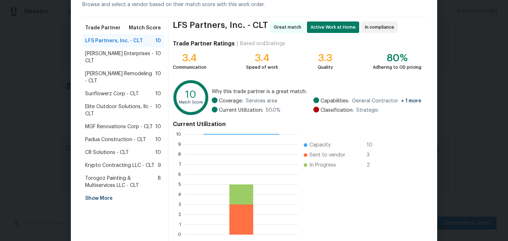
scroll to position [75, 0]
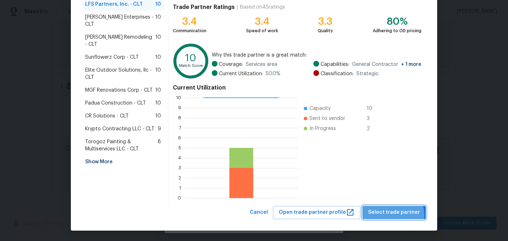
click at [396, 215] on span "Select trade partner" at bounding box center [394, 212] width 52 height 9
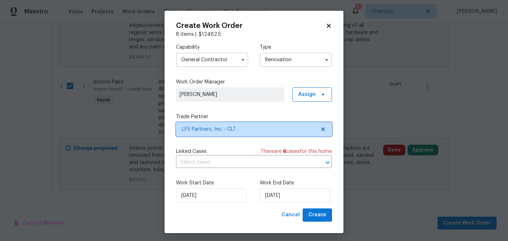
scroll to position [0, 0]
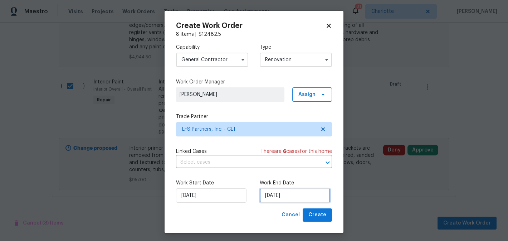
click at [299, 202] on input "[DATE]" at bounding box center [295, 195] width 70 height 14
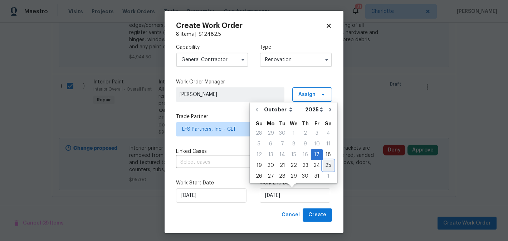
click at [323, 165] on div "25" at bounding box center [328, 165] width 11 height 10
type input "10/25/2025"
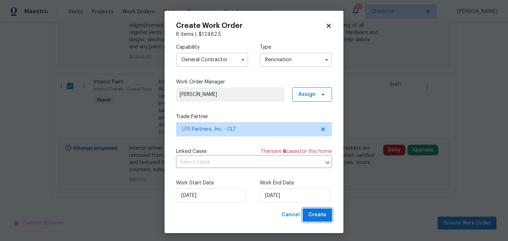
click at [319, 219] on span "Create" at bounding box center [317, 214] width 18 height 9
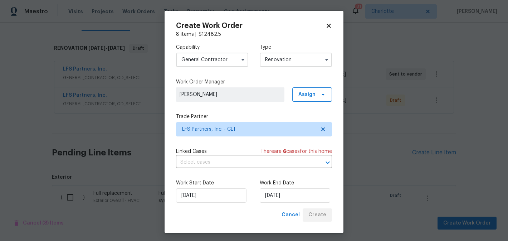
scroll to position [931, 0]
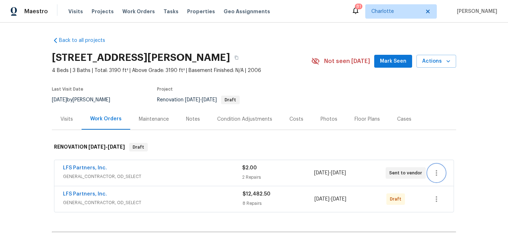
click at [440, 172] on icon "button" at bounding box center [436, 172] width 9 height 9
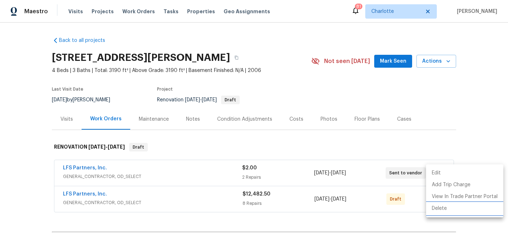
click at [443, 203] on li "Delete" at bounding box center [464, 208] width 77 height 12
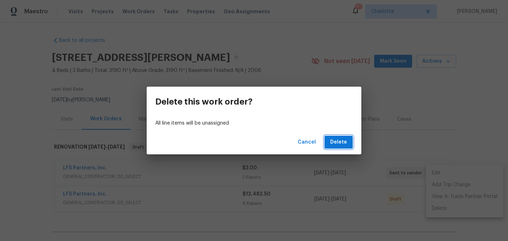
click at [346, 144] on span "Delete" at bounding box center [338, 142] width 17 height 9
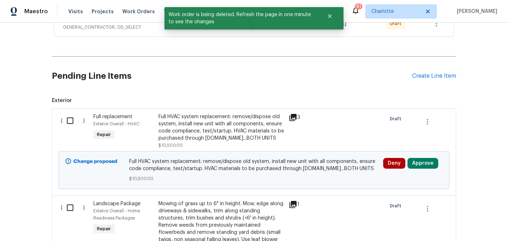
scroll to position [157, 0]
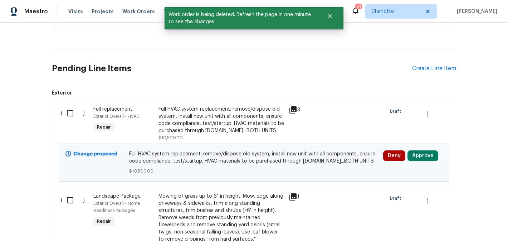
click at [71, 112] on input "checkbox" at bounding box center [73, 112] width 20 height 15
checkbox input "true"
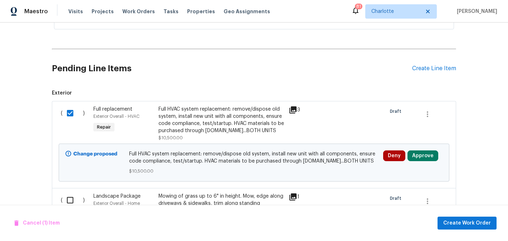
click at [294, 109] on icon at bounding box center [293, 109] width 9 height 9
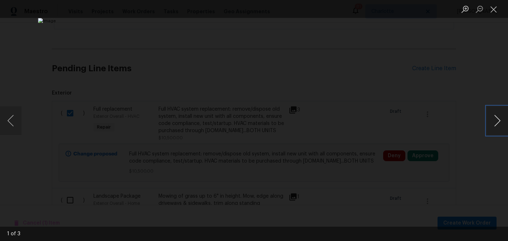
click at [498, 119] on button "Next image" at bounding box center [496, 120] width 21 height 29
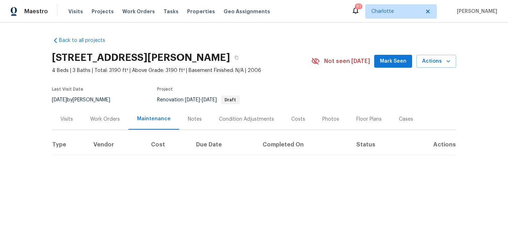
click at [119, 118] on div "Work Orders" at bounding box center [105, 118] width 47 height 21
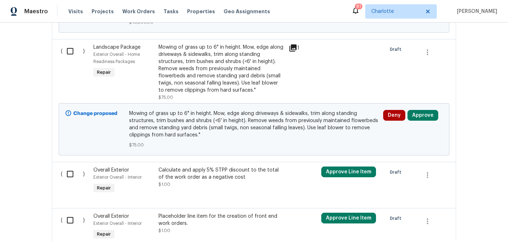
scroll to position [320, 0]
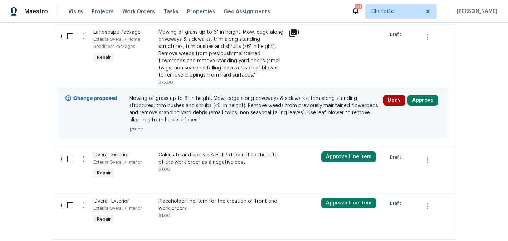
click at [75, 43] on input "checkbox" at bounding box center [73, 36] width 20 height 15
checkbox input "true"
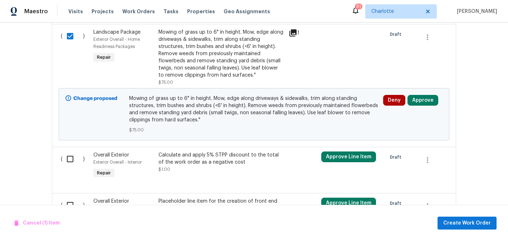
click at [73, 156] on input "checkbox" at bounding box center [73, 158] width 20 height 15
checkbox input "false"
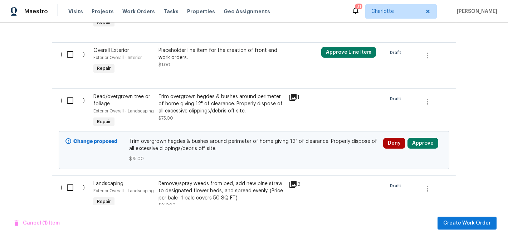
scroll to position [473, 0]
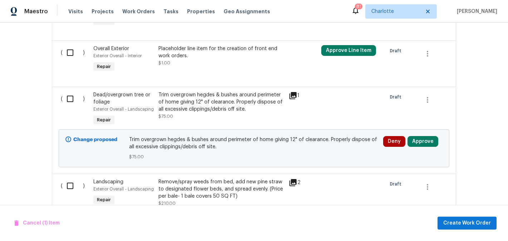
click at [72, 104] on input "checkbox" at bounding box center [73, 98] width 20 height 15
checkbox input "true"
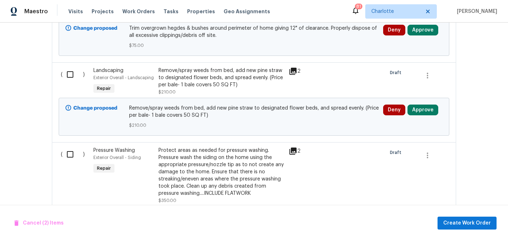
scroll to position [588, 0]
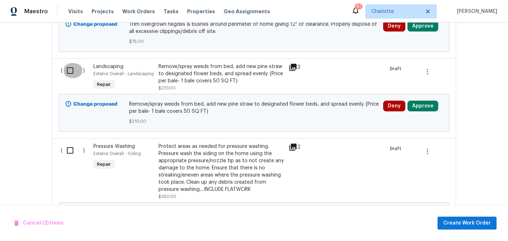
click at [66, 74] on input "checkbox" at bounding box center [73, 70] width 20 height 15
checkbox input "true"
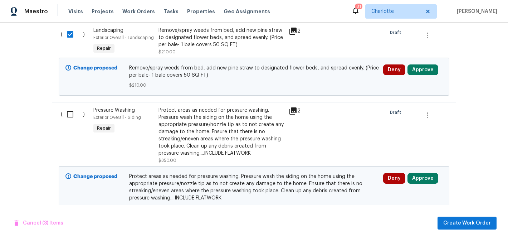
scroll to position [626, 0]
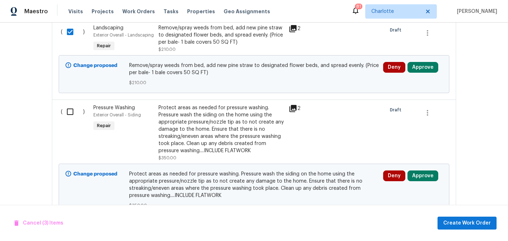
click at [68, 118] on input "checkbox" at bounding box center [73, 111] width 20 height 15
checkbox input "true"
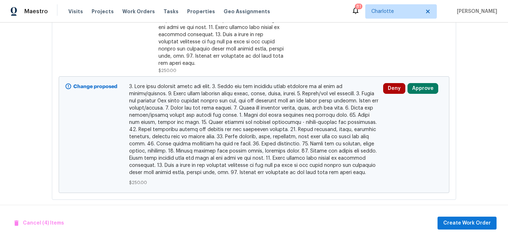
scroll to position [997, 0]
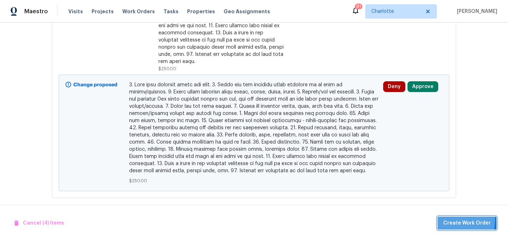
click at [450, 219] on span "Create Work Order" at bounding box center [467, 222] width 48 height 9
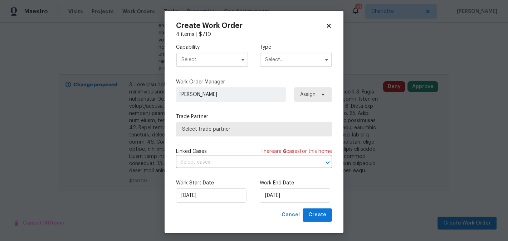
click at [215, 59] on input "text" at bounding box center [212, 60] width 72 height 14
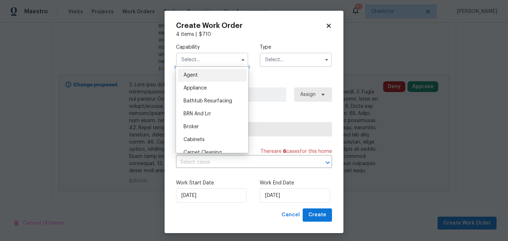
click at [215, 56] on input "text" at bounding box center [212, 60] width 72 height 14
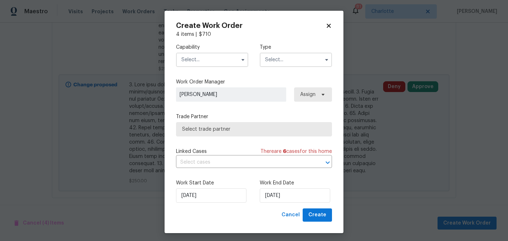
click at [215, 56] on input "text" at bounding box center [212, 60] width 72 height 14
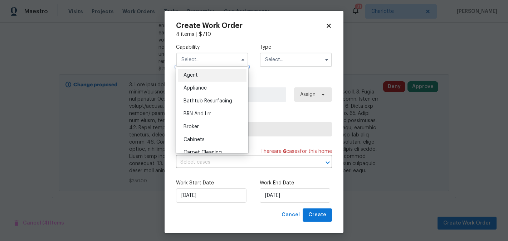
click at [213, 62] on input "text" at bounding box center [212, 60] width 72 height 14
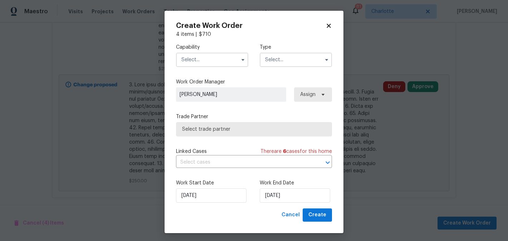
click at [213, 62] on input "text" at bounding box center [212, 60] width 72 height 14
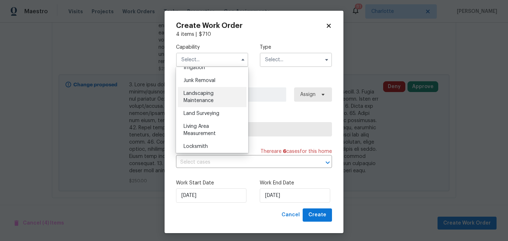
scroll to position [452, 0]
click at [217, 90] on div "Landscaping Maintenance" at bounding box center [212, 97] width 69 height 20
type input "Landscaping Maintenance"
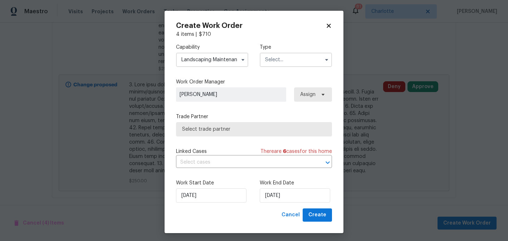
click at [288, 62] on input "text" at bounding box center [296, 60] width 72 height 14
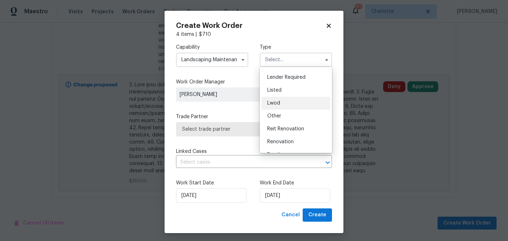
scroll to position [51, 0]
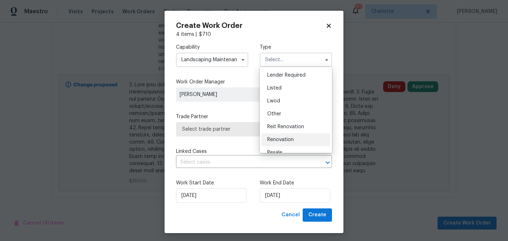
click at [283, 143] on div "Renovation" at bounding box center [295, 139] width 69 height 13
type input "Renovation"
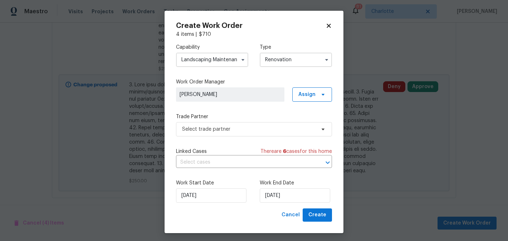
click at [225, 56] on input "Landscaping Maintenance" at bounding box center [212, 60] width 72 height 14
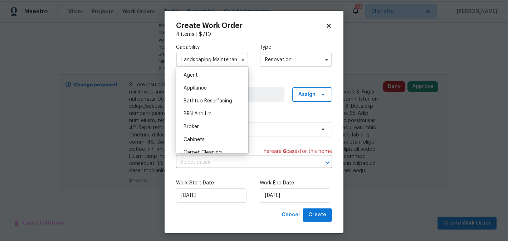
click at [269, 74] on div "Capability Landscaping Maintenance Agent Appliance Bathtub Resurfacing BRN And …" at bounding box center [254, 123] width 156 height 170
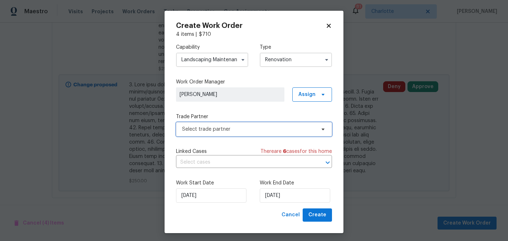
click at [247, 124] on span "Select trade partner" at bounding box center [254, 129] width 156 height 14
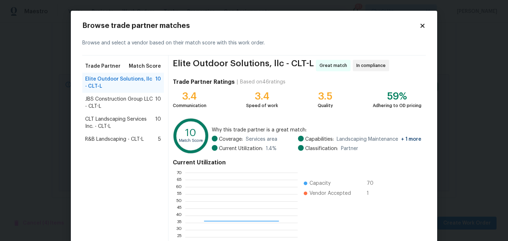
scroll to position [100, 112]
click at [419, 21] on div "Browse trade partner matches Browse and select a vendor based on their match sc…" at bounding box center [254, 158] width 366 height 294
click at [421, 24] on icon at bounding box center [422, 26] width 4 height 4
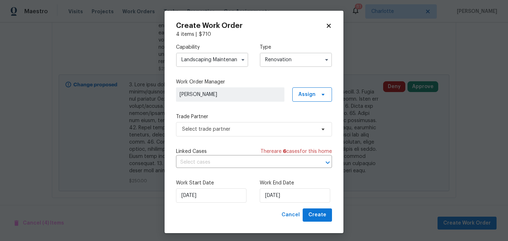
click at [225, 66] on input "Landscaping Maintenance" at bounding box center [212, 60] width 72 height 14
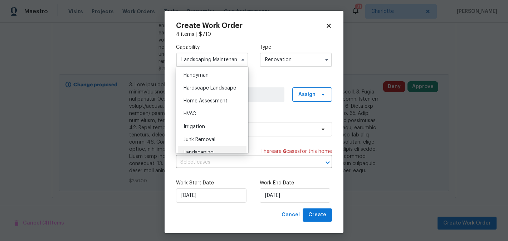
scroll to position [393, 0]
click at [227, 89] on span "Hardscape Landscape" at bounding box center [209, 88] width 53 height 5
type input "Hardscape Landscape"
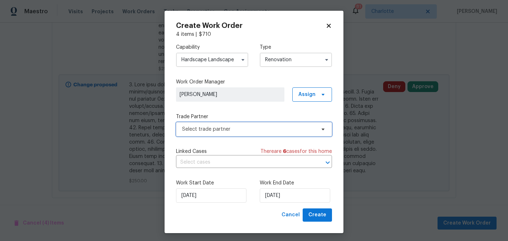
click at [254, 132] on span "Select trade partner" at bounding box center [248, 129] width 133 height 7
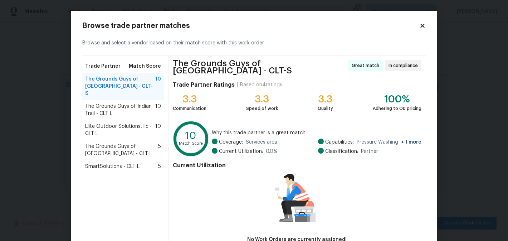
click at [134, 163] on span "SmartSolutions - CLT-L" at bounding box center [112, 166] width 54 height 7
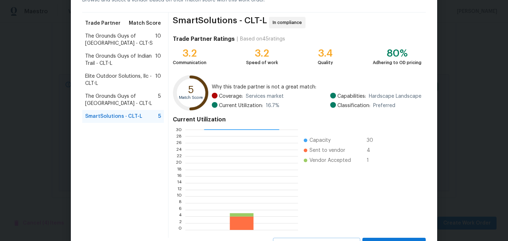
scroll to position [75, 0]
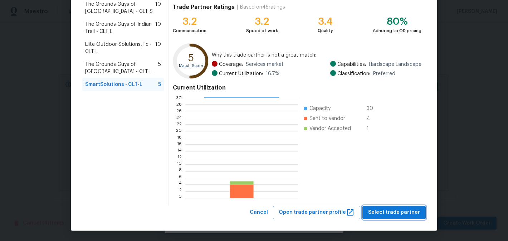
click at [387, 211] on span "Select trade partner" at bounding box center [394, 212] width 52 height 9
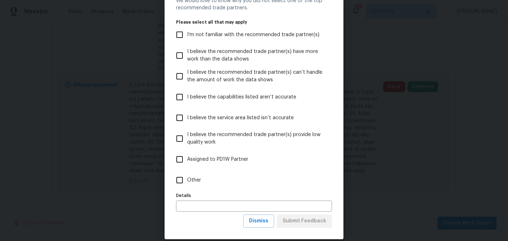
scroll to position [43, 0]
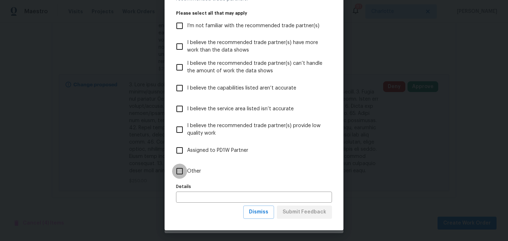
click at [180, 176] on input "Other" at bounding box center [179, 170] width 15 height 15
checkbox input "true"
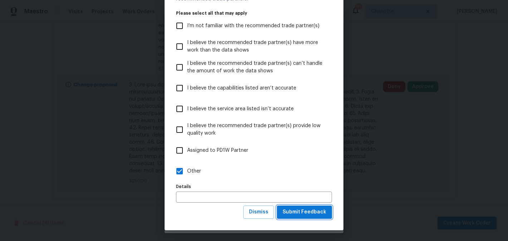
click at [297, 213] on span "Submit Feedback" at bounding box center [304, 211] width 44 height 9
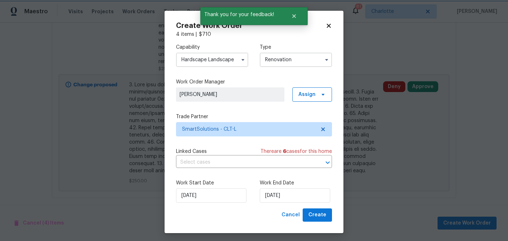
scroll to position [3, 0]
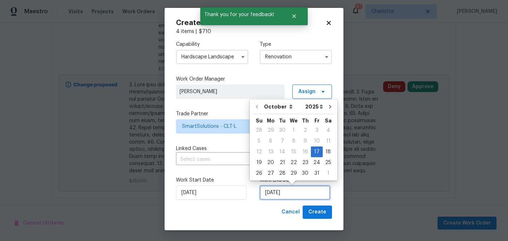
click at [296, 196] on input "[DATE]" at bounding box center [295, 192] width 70 height 14
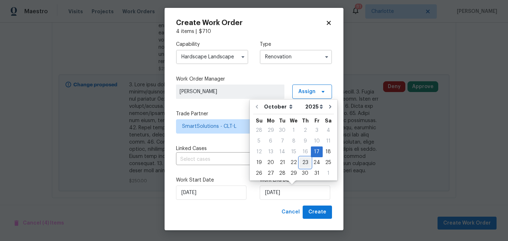
click at [306, 163] on div "23" at bounding box center [304, 162] width 11 height 10
type input "10/23/2025"
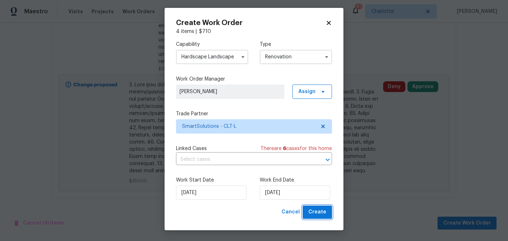
click at [315, 212] on span "Create" at bounding box center [317, 211] width 18 height 9
checkbox input "false"
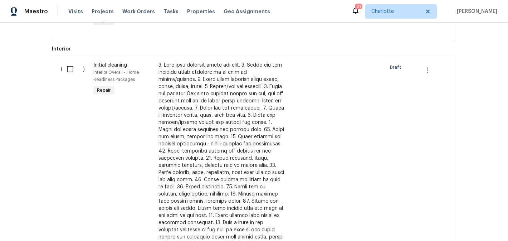
scroll to position [415, 0]
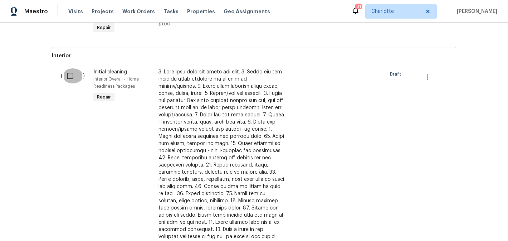
click at [65, 75] on input "checkbox" at bounding box center [73, 75] width 20 height 15
checkbox input "true"
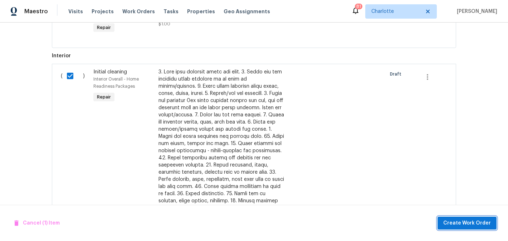
click at [460, 219] on span "Create Work Order" at bounding box center [467, 222] width 48 height 9
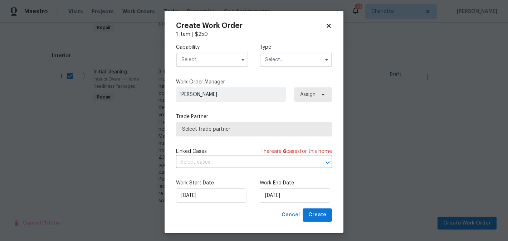
click at [213, 64] on input "text" at bounding box center [212, 60] width 72 height 14
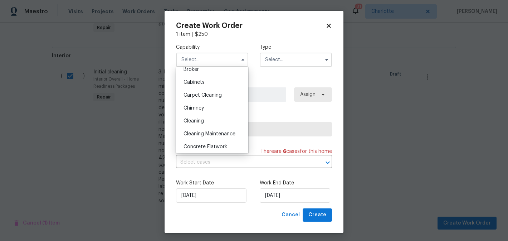
scroll to position [58, 0]
click at [220, 117] on div "Cleaning" at bounding box center [212, 119] width 69 height 13
type input "Cleaning"
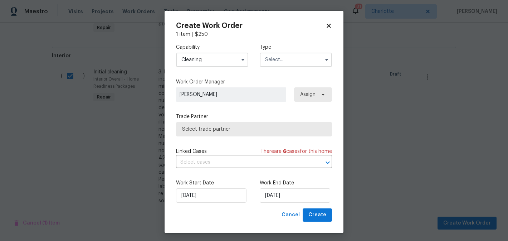
click at [293, 57] on input "text" at bounding box center [296, 60] width 72 height 14
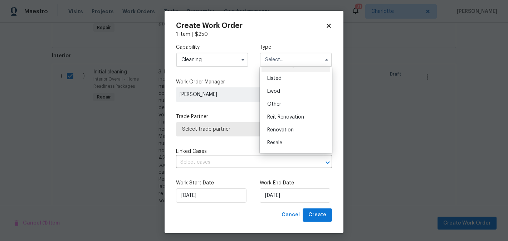
scroll to position [85, 0]
click at [294, 105] on div "Renovation" at bounding box center [295, 105] width 69 height 13
type input "Renovation"
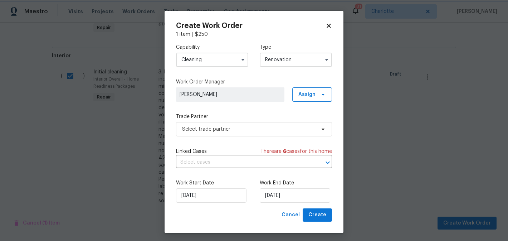
scroll to position [0, 0]
click at [259, 130] on span "Select trade partner" at bounding box center [248, 129] width 133 height 7
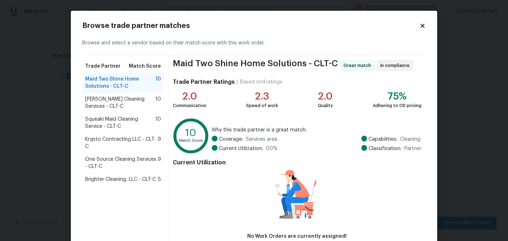
click at [129, 181] on span "Brighter Cleaning, LLC - CLT-C" at bounding box center [120, 179] width 71 height 7
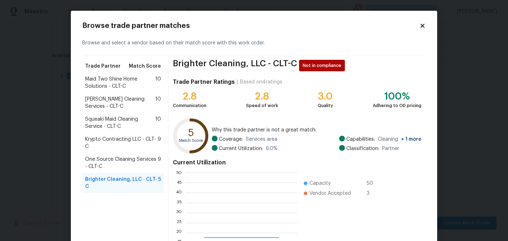
scroll to position [100, 112]
click at [139, 163] on span "One Source Cleaning Services - CLT-C" at bounding box center [121, 163] width 73 height 14
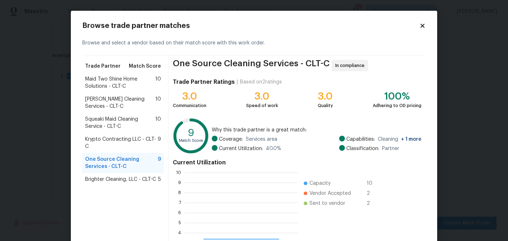
scroll to position [100, 113]
click at [139, 180] on span "Brighter Cleaning, LLC - CLT-C" at bounding box center [120, 179] width 71 height 7
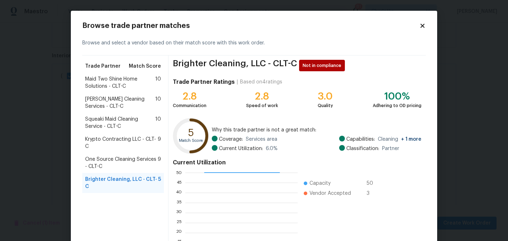
click at [143, 137] on span "Krypto Contracting LLC - CLT-C" at bounding box center [121, 143] width 73 height 14
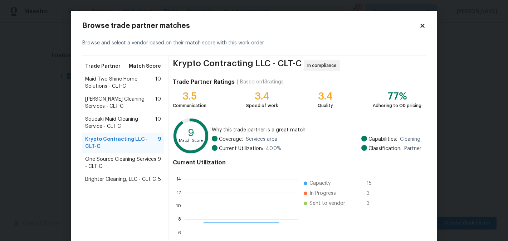
scroll to position [100, 113]
click at [136, 181] on span "Brighter Cleaning, LLC - CLT-C" at bounding box center [120, 179] width 71 height 7
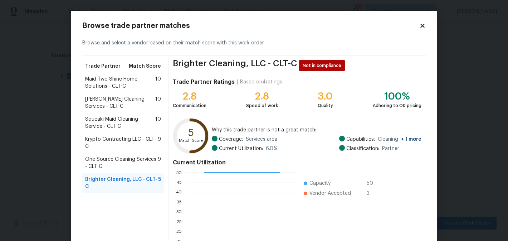
scroll to position [75, 0]
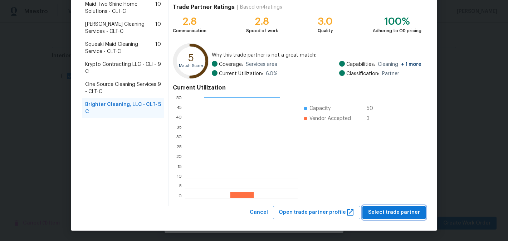
click at [403, 214] on span "Select trade partner" at bounding box center [394, 212] width 52 height 9
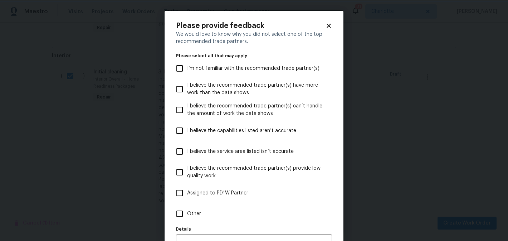
scroll to position [0, 0]
click at [186, 216] on input "Other" at bounding box center [179, 213] width 15 height 15
checkbox input "true"
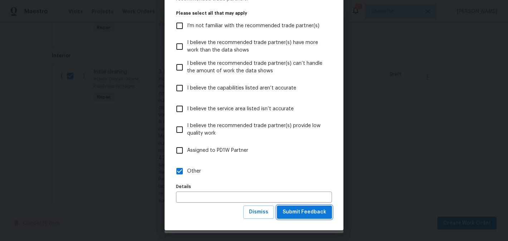
click at [306, 216] on span "Submit Feedback" at bounding box center [304, 211] width 44 height 9
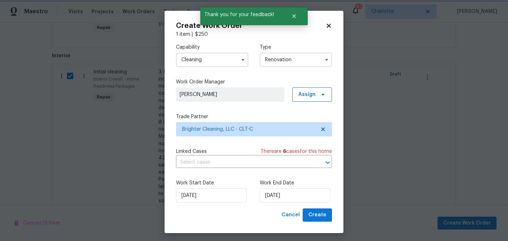
scroll to position [0, 0]
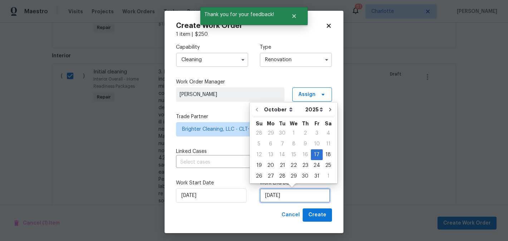
click at [304, 199] on input "[DATE]" at bounding box center [295, 195] width 70 height 14
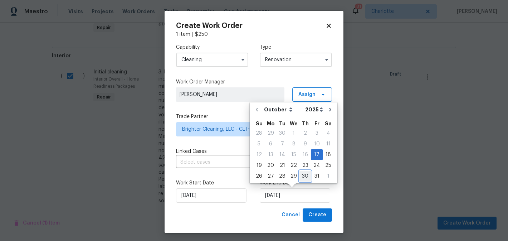
click at [305, 177] on div "30" at bounding box center [304, 176] width 11 height 10
type input "10/30/2025"
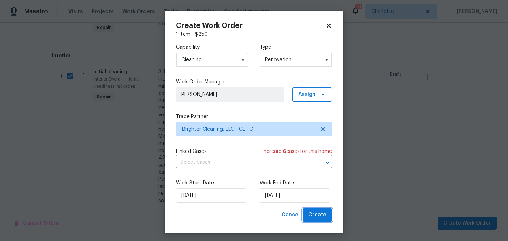
click at [324, 216] on span "Create" at bounding box center [317, 214] width 18 height 9
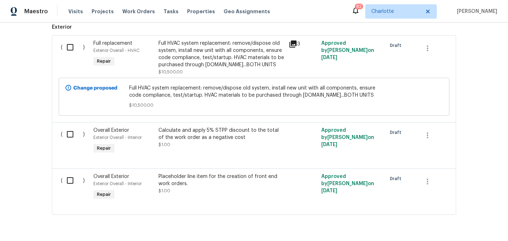
scroll to position [298, 0]
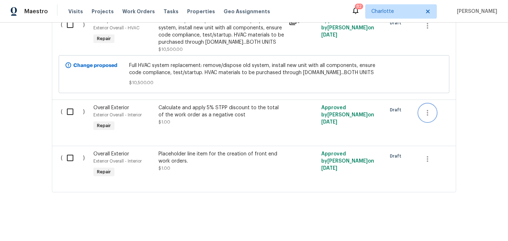
click at [434, 113] on button "button" at bounding box center [427, 112] width 17 height 17
click at [434, 113] on li "Cancel" at bounding box center [433, 112] width 28 height 12
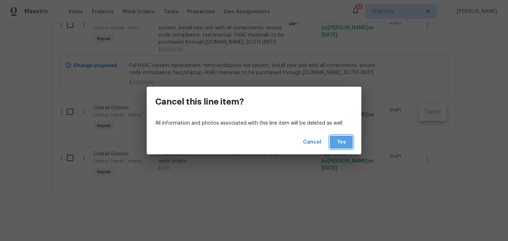
click at [340, 144] on span "Yes" at bounding box center [340, 142] width 11 height 9
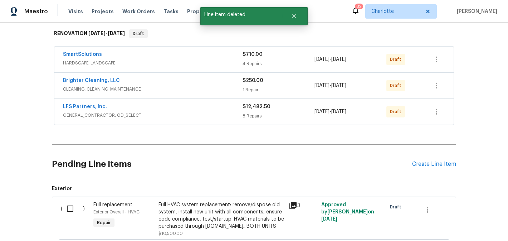
scroll to position [251, 0]
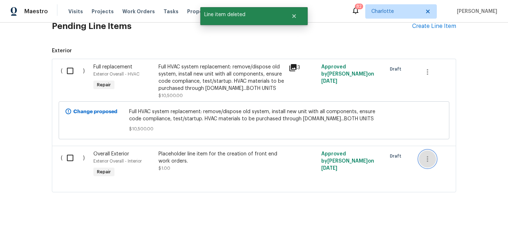
click at [431, 158] on icon "button" at bounding box center [427, 158] width 9 height 9
click at [431, 158] on li "Cancel" at bounding box center [433, 159] width 28 height 12
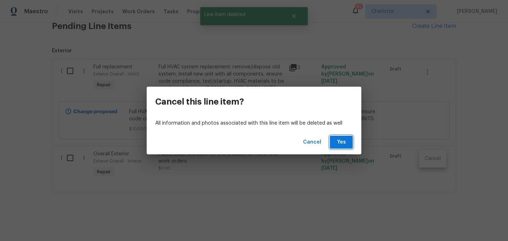
click at [344, 143] on span "Yes" at bounding box center [340, 142] width 11 height 9
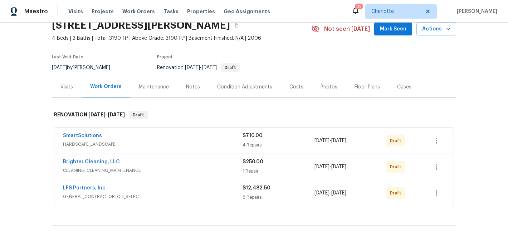
scroll to position [31, 0]
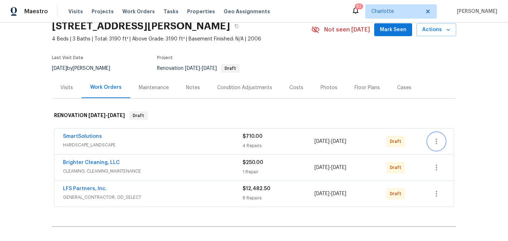
click at [435, 141] on icon "button" at bounding box center [436, 141] width 9 height 9
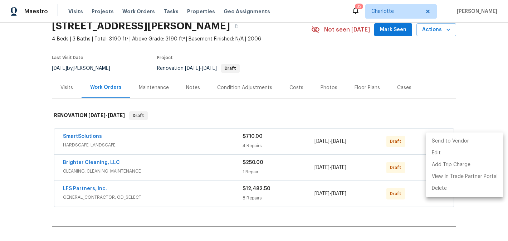
click at [435, 140] on li "Send to Vendor" at bounding box center [464, 141] width 77 height 12
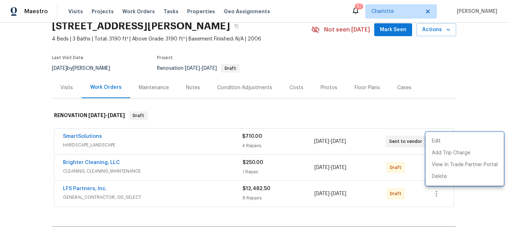
click at [442, 113] on div at bounding box center [254, 120] width 508 height 241
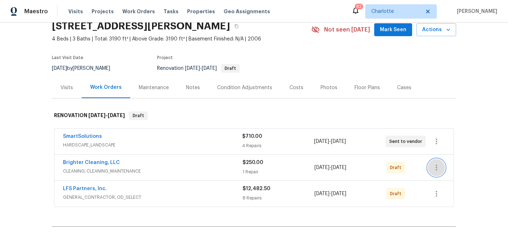
click at [439, 162] on button "button" at bounding box center [436, 167] width 17 height 17
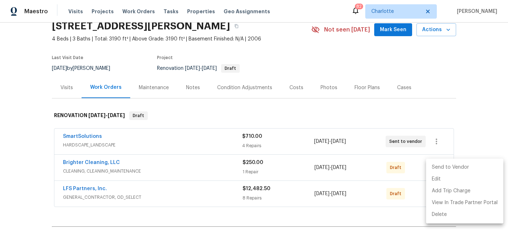
click at [440, 166] on li "Send to Vendor" at bounding box center [464, 167] width 77 height 12
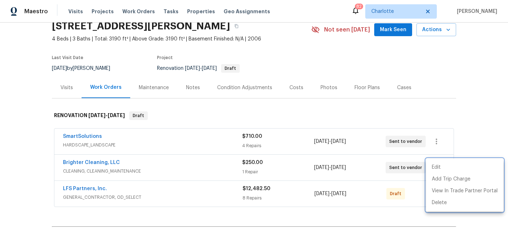
click at [421, 201] on div at bounding box center [254, 120] width 508 height 241
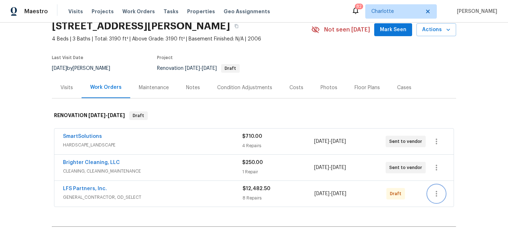
click at [434, 195] on icon "button" at bounding box center [436, 193] width 9 height 9
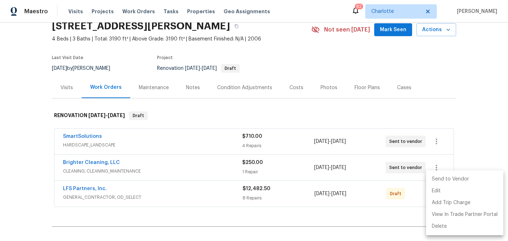
click at [444, 178] on li "Send to Vendor" at bounding box center [464, 179] width 77 height 12
click at [447, 84] on div at bounding box center [254, 120] width 508 height 241
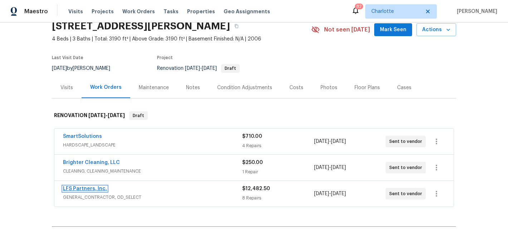
click at [80, 187] on link "LFS Partners, Inc." at bounding box center [85, 188] width 44 height 5
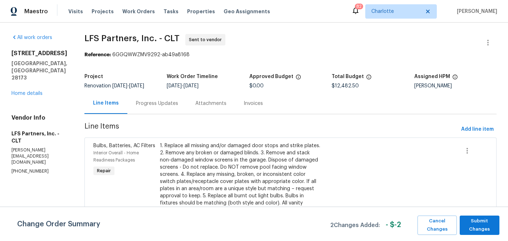
click at [157, 106] on div "Progress Updates" at bounding box center [157, 103] width 42 height 7
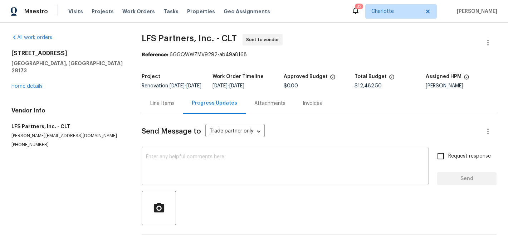
click at [215, 162] on textarea at bounding box center [285, 166] width 278 height 25
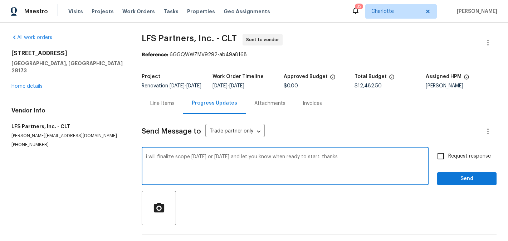
type textarea "i will finalize scope [DATE] or [DATE] and let you know when ready to start. th…"
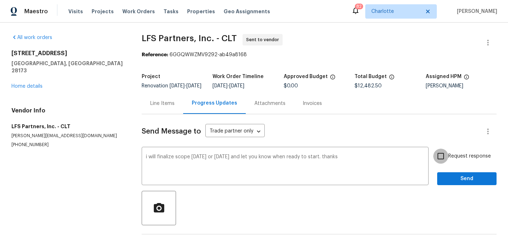
click at [438, 158] on input "Request response" at bounding box center [440, 155] width 15 height 15
checkbox input "true"
click at [477, 183] on span "Send" at bounding box center [467, 178] width 48 height 9
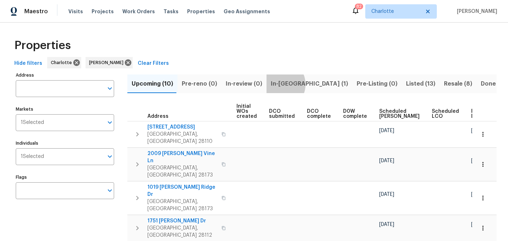
click at [275, 84] on span "In-[GEOGRAPHIC_DATA] (1)" at bounding box center [309, 84] width 77 height 10
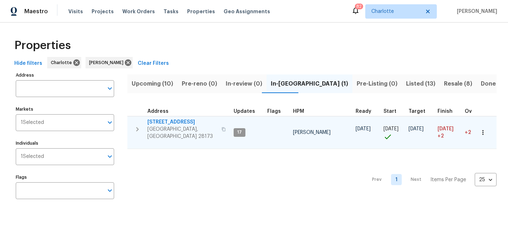
click at [162, 124] on span "[STREET_ADDRESS]" at bounding box center [182, 121] width 70 height 7
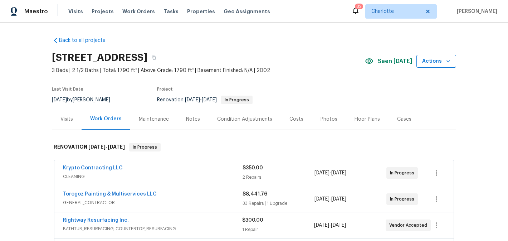
click at [436, 62] on span "Actions" at bounding box center [436, 61] width 28 height 9
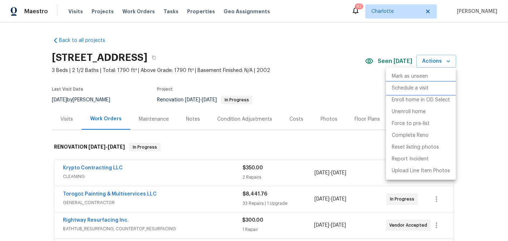
click at [410, 86] on p "Schedule a visit" at bounding box center [410, 88] width 37 height 8
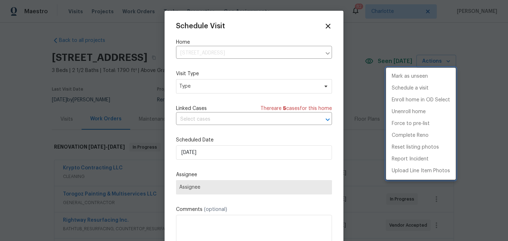
click at [245, 83] on div at bounding box center [254, 120] width 508 height 241
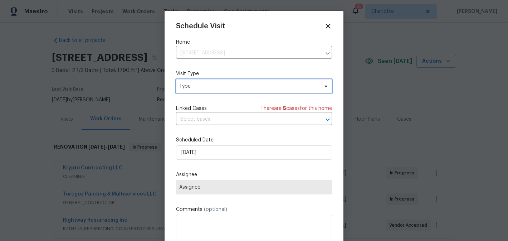
click at [246, 86] on span "Type" at bounding box center [248, 86] width 139 height 7
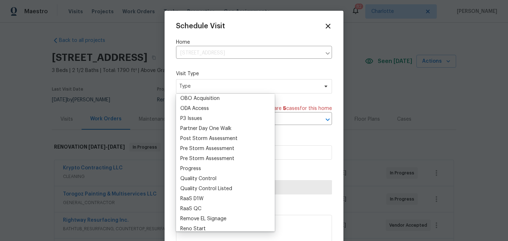
scroll to position [415, 0]
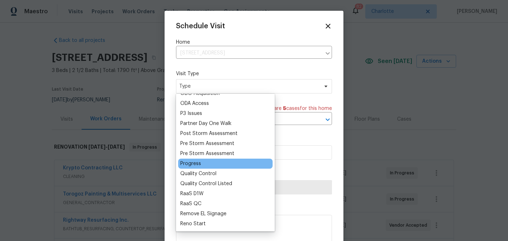
click at [184, 160] on div "Progress" at bounding box center [190, 163] width 21 height 7
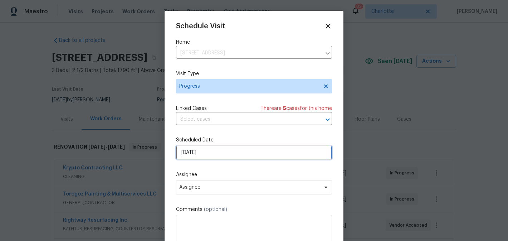
click at [249, 150] on input "[DATE]" at bounding box center [254, 152] width 156 height 14
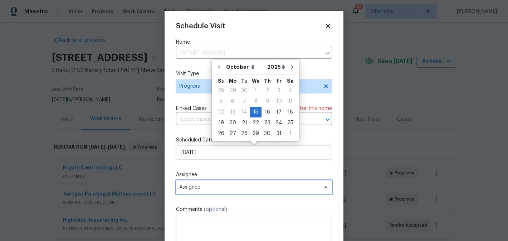
click at [244, 191] on span "Assignee" at bounding box center [254, 187] width 156 height 14
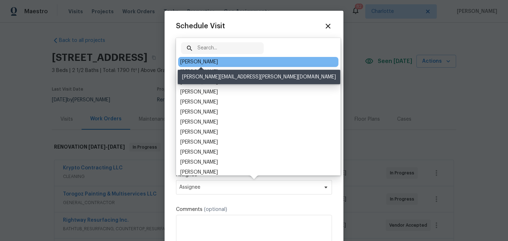
click at [217, 63] on div "[PERSON_NAME]" at bounding box center [199, 61] width 38 height 7
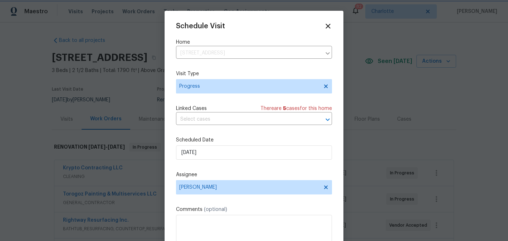
scroll to position [13, 0]
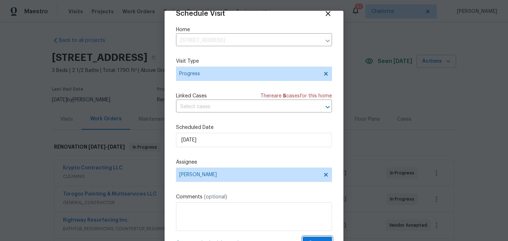
click at [316, 239] on span "Create" at bounding box center [317, 243] width 18 height 9
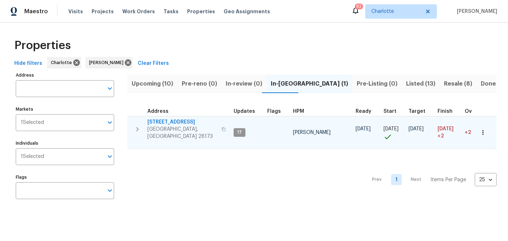
click at [175, 125] on span "[STREET_ADDRESS]" at bounding box center [182, 121] width 70 height 7
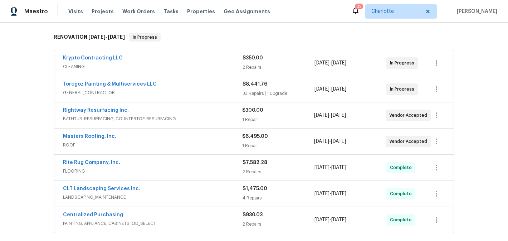
scroll to position [111, 0]
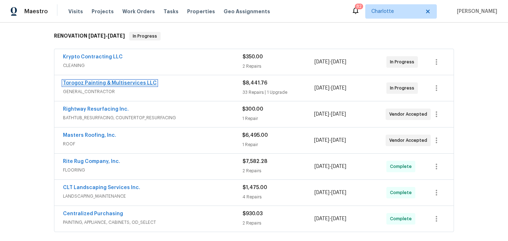
click at [113, 83] on link "Torogoz Painting & Multiservices LLC" at bounding box center [110, 82] width 94 height 5
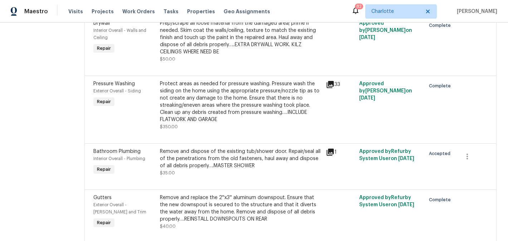
scroll to position [1052, 0]
